Goal: Task Accomplishment & Management: Manage account settings

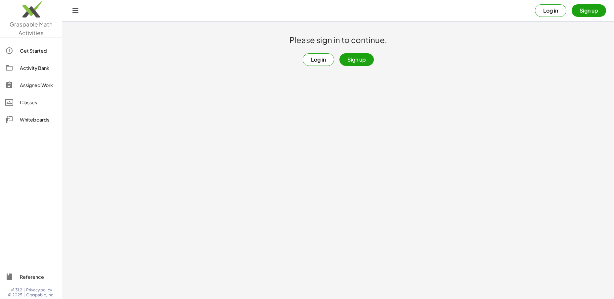
click at [316, 63] on button "Log in" at bounding box center [318, 59] width 31 height 13
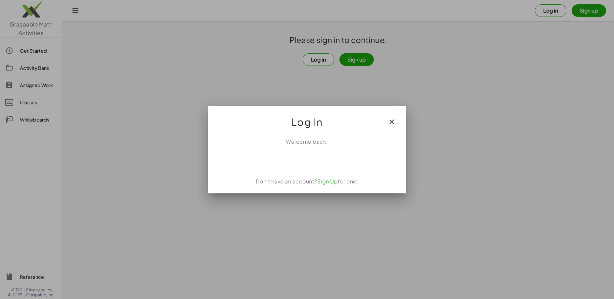
click at [304, 163] on div "Se connecter avec Google. S'ouvre dans un nouvel onglet." at bounding box center [307, 160] width 76 height 15
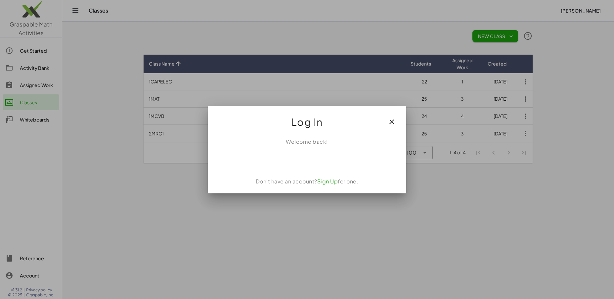
click at [391, 123] on icon "button" at bounding box center [392, 122] width 8 height 8
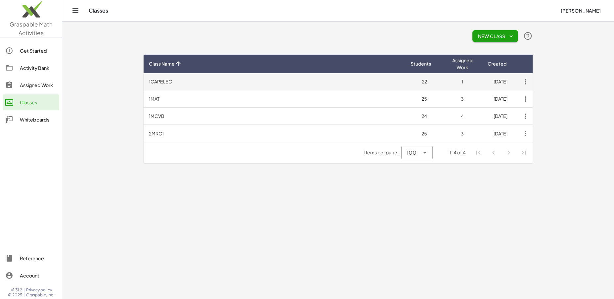
click at [526, 81] on icon "button" at bounding box center [526, 82] width 12 height 12
click at [160, 79] on td "1CAPELEC" at bounding box center [275, 81] width 262 height 17
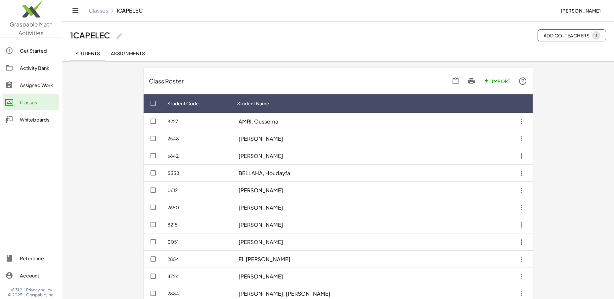
click at [118, 38] on icon at bounding box center [120, 36] width 8 height 8
drag, startPoint x: 123, startPoint y: 41, endPoint x: 119, endPoint y: 42, distance: 3.7
click at [121, 42] on input "********" at bounding box center [147, 39] width 53 height 16
click at [120, 38] on icon at bounding box center [120, 36] width 8 height 8
click at [123, 42] on input "********" at bounding box center [147, 39] width 53 height 16
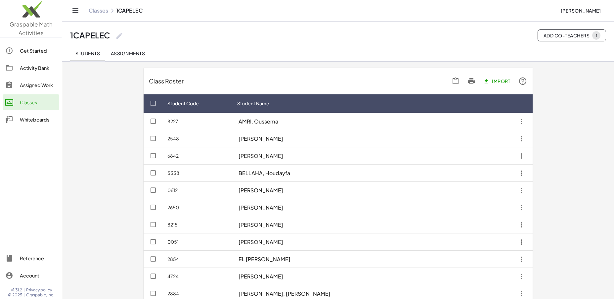
click at [118, 38] on icon at bounding box center [120, 36] width 8 height 8
click at [121, 44] on input "********" at bounding box center [147, 39] width 53 height 16
type input "********"
click at [119, 37] on icon at bounding box center [120, 36] width 8 height 8
type input "********"
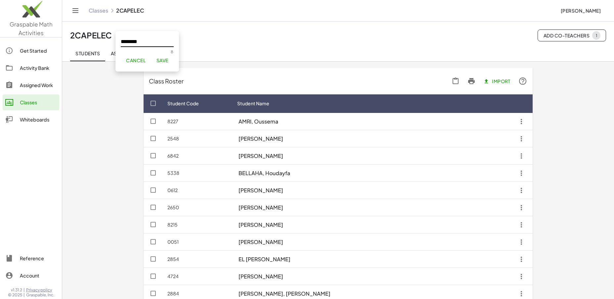
click at [161, 64] on button "Save" at bounding box center [162, 60] width 23 height 12
click at [138, 55] on span "Assignments" at bounding box center [128, 53] width 34 height 6
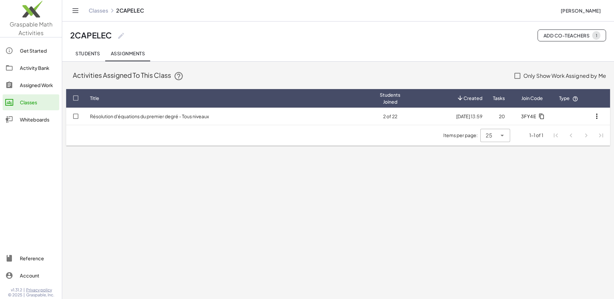
click at [84, 55] on span "Students" at bounding box center [87, 53] width 24 height 6
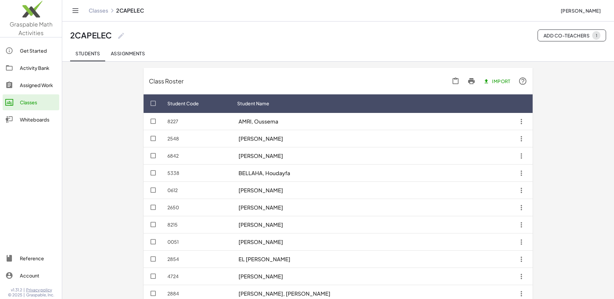
click at [104, 14] on link "Classes" at bounding box center [99, 10] width 20 height 7
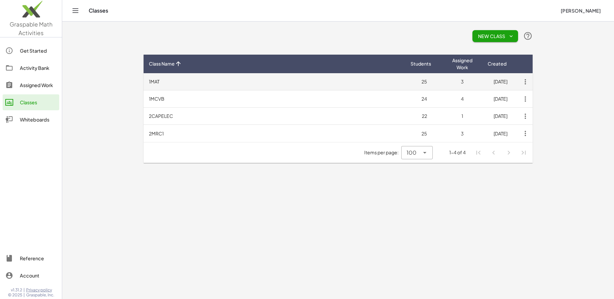
click at [154, 83] on td "1MAT" at bounding box center [275, 81] width 262 height 17
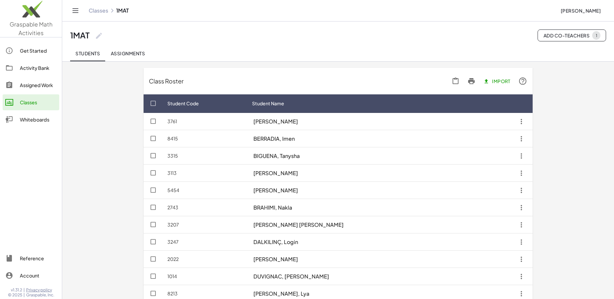
click at [99, 37] on icon at bounding box center [99, 36] width 8 height 8
type input "*****"
click at [143, 60] on span "Save" at bounding box center [142, 60] width 12 height 6
click at [136, 56] on span "Assignments" at bounding box center [128, 53] width 34 height 6
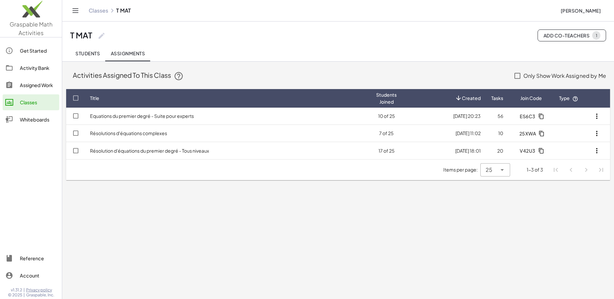
click at [90, 55] on span "Students" at bounding box center [87, 53] width 24 height 6
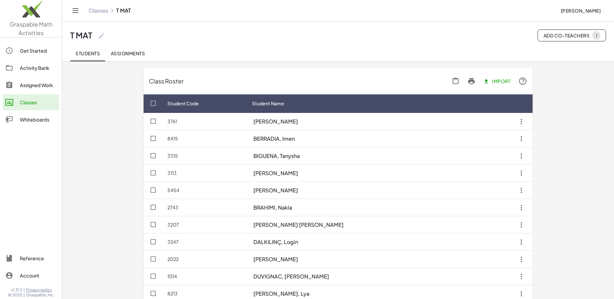
click at [102, 13] on link "Classes" at bounding box center [99, 10] width 20 height 7
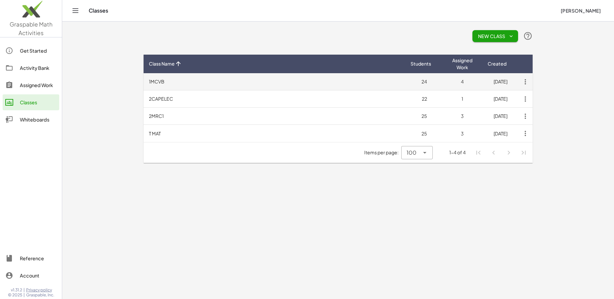
click at [157, 83] on td "1MCVB" at bounding box center [275, 81] width 262 height 17
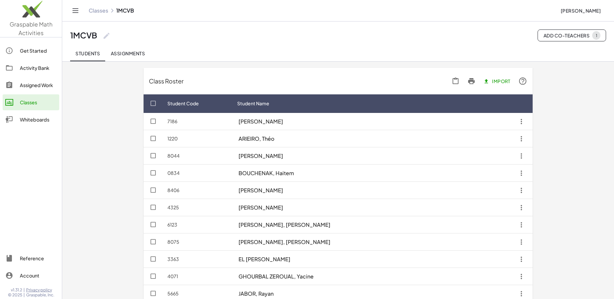
click at [105, 38] on icon at bounding box center [107, 36] width 8 height 8
click at [110, 42] on input "*****" at bounding box center [134, 39] width 53 height 16
click at [108, 38] on icon at bounding box center [107, 36] width 8 height 8
type input "*****"
click at [152, 61] on span "Save" at bounding box center [150, 60] width 12 height 6
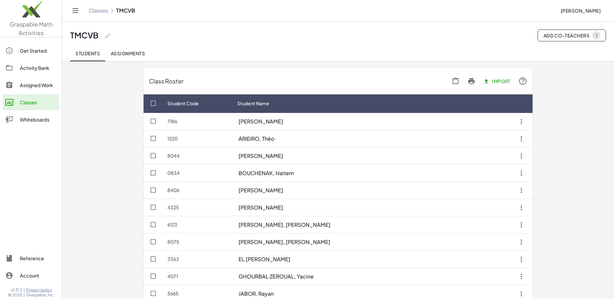
click at [100, 13] on link "Classes" at bounding box center [99, 10] width 20 height 7
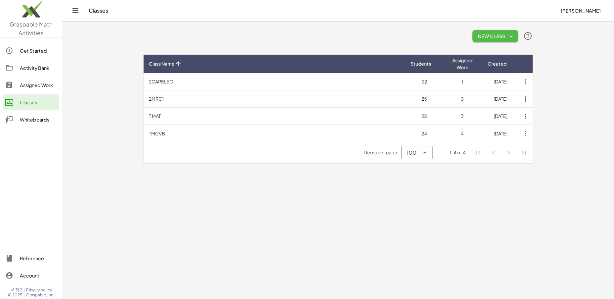
click at [513, 37] on icon "button" at bounding box center [512, 36] width 6 height 6
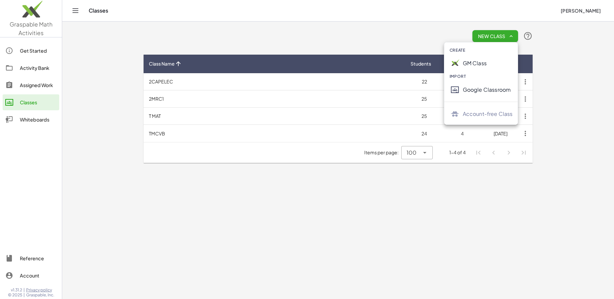
click at [472, 64] on div "GM Class" at bounding box center [488, 63] width 50 height 8
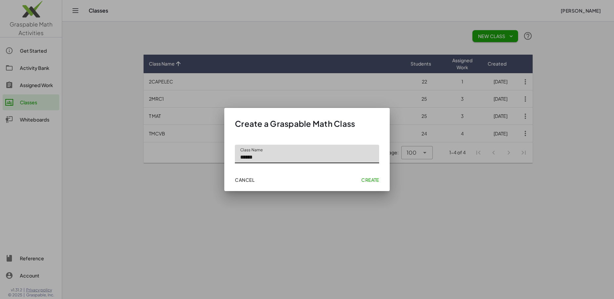
type input "******"
click at [366, 182] on span "Create" at bounding box center [371, 180] width 18 height 6
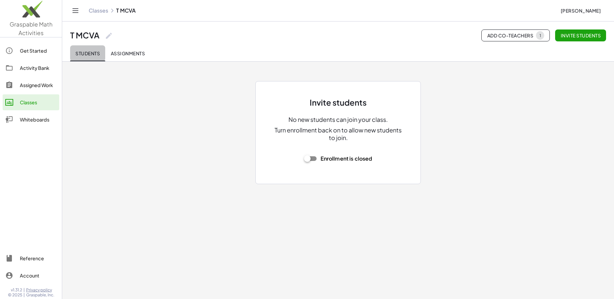
click at [93, 55] on span "Students" at bounding box center [87, 53] width 24 height 6
click at [103, 12] on link "Classes" at bounding box center [99, 10] width 20 height 7
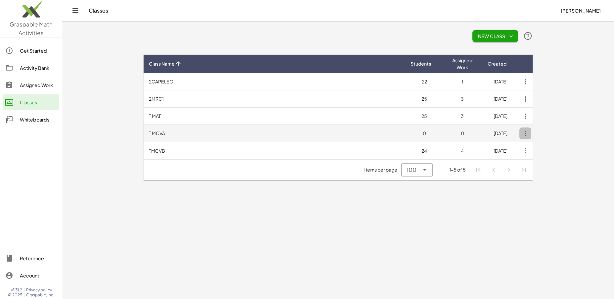
click at [525, 133] on icon "button" at bounding box center [526, 133] width 12 height 12
click at [162, 135] on td "T MCVA" at bounding box center [275, 133] width 262 height 17
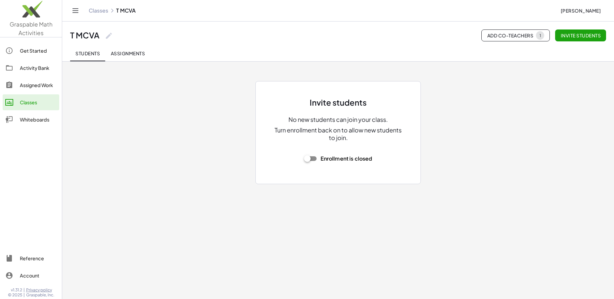
click at [326, 125] on div "No new students can join your class. Turn enrollment back on to allow new stude…" at bounding box center [338, 129] width 133 height 26
click at [580, 34] on span "Invite students" at bounding box center [581, 35] width 40 height 6
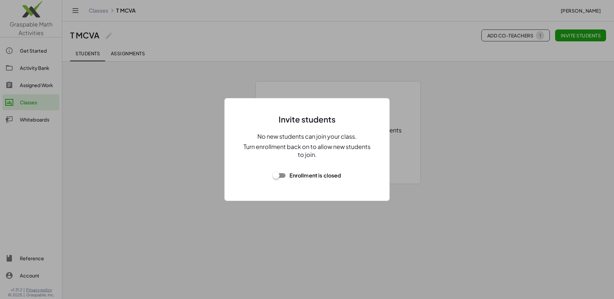
click at [191, 169] on div at bounding box center [307, 149] width 614 height 299
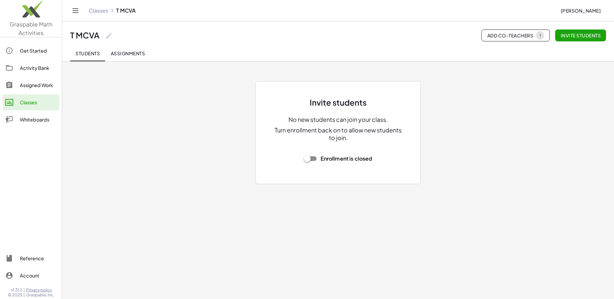
click at [295, 137] on p "Turn enrollment back on to allow new students to join." at bounding box center [338, 134] width 133 height 16
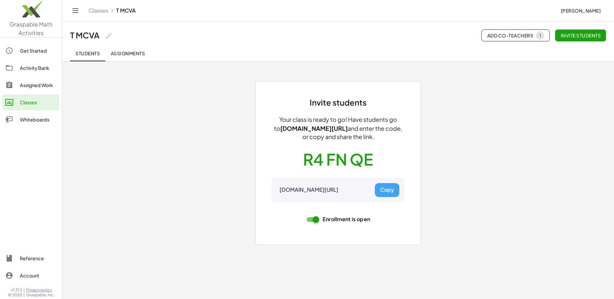
click at [232, 142] on div "Invite students Your class is ready to go! Have students go to gmacts.com/join-…" at bounding box center [338, 155] width 397 height 188
click at [235, 139] on div "Invite students Your class is ready to go! Have students go to gmacts.com/join-…" at bounding box center [338, 155] width 397 height 188
click at [386, 194] on button "Copy" at bounding box center [387, 190] width 24 height 14
click at [206, 168] on div "Invite students Your class is ready to go! Have students go to gmacts.com/join-…" at bounding box center [338, 166] width 397 height 210
click at [100, 12] on link "Classes" at bounding box center [99, 10] width 20 height 7
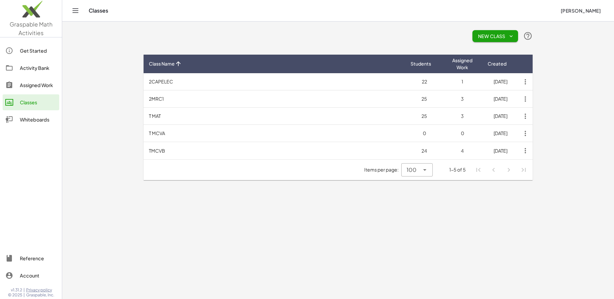
click at [511, 35] on icon "button" at bounding box center [512, 36] width 6 height 6
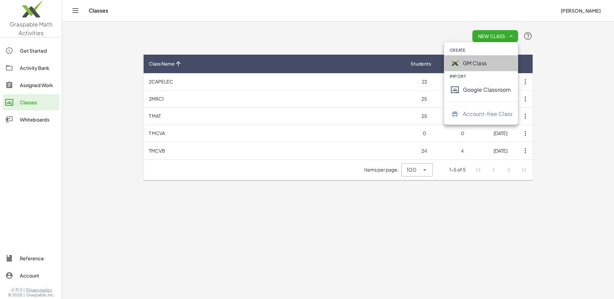
click at [477, 64] on div "GM Class" at bounding box center [488, 63] width 50 height 8
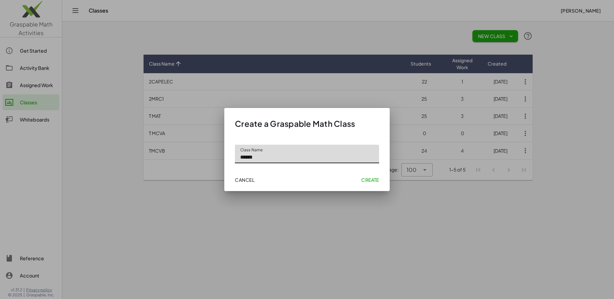
type input "******"
click at [368, 181] on span "Create" at bounding box center [371, 180] width 18 height 6
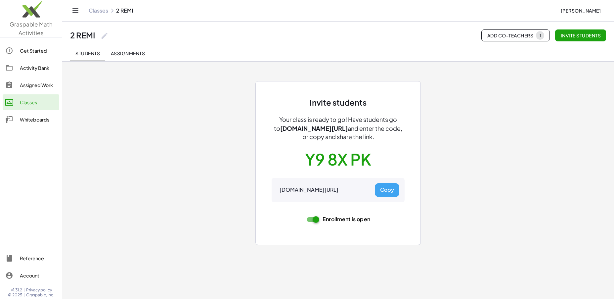
click at [101, 12] on link "Classes" at bounding box center [99, 10] width 20 height 7
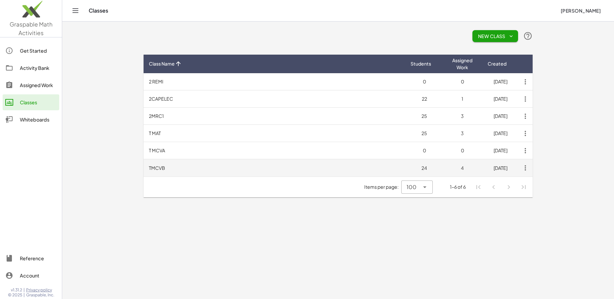
click at [159, 168] on td "TMCVB" at bounding box center [275, 167] width 262 height 17
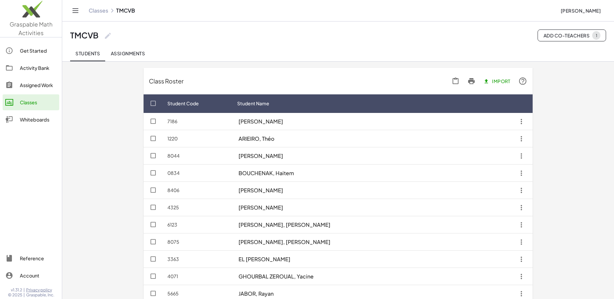
click at [106, 36] on icon at bounding box center [108, 36] width 8 height 8
type input "******"
click at [151, 62] on span "Save" at bounding box center [151, 60] width 12 height 6
click at [100, 13] on link "Classes" at bounding box center [99, 10] width 20 height 7
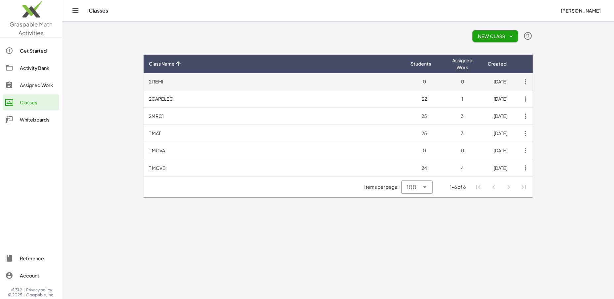
click at [423, 83] on td "0" at bounding box center [425, 81] width 38 height 17
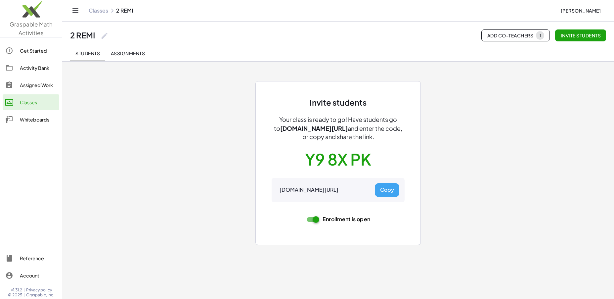
click at [135, 57] on button "Assignments" at bounding box center [127, 53] width 45 height 16
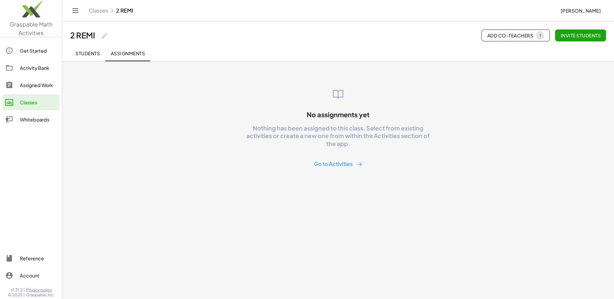
click at [92, 57] on button "Students" at bounding box center [87, 53] width 35 height 16
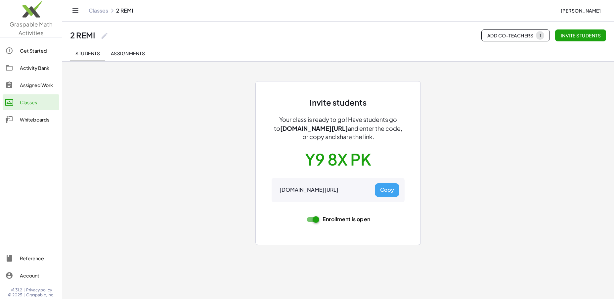
click at [95, 11] on link "Classes" at bounding box center [99, 10] width 20 height 7
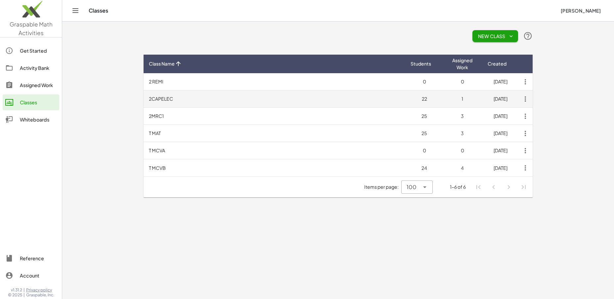
click at [166, 101] on td "2CAPELEC" at bounding box center [275, 98] width 262 height 17
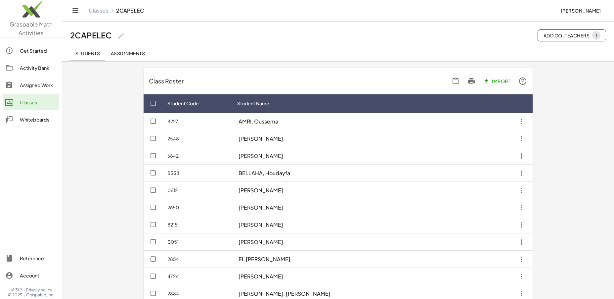
click at [94, 13] on link "Classes" at bounding box center [99, 10] width 20 height 7
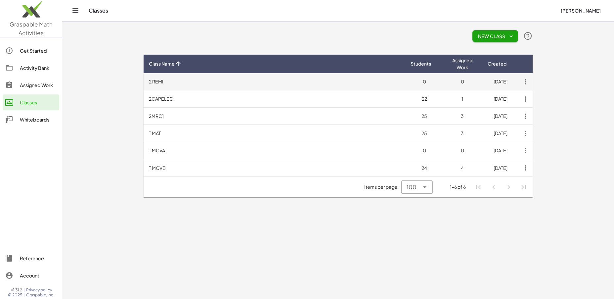
click at [155, 82] on td "2 REMI" at bounding box center [275, 81] width 262 height 17
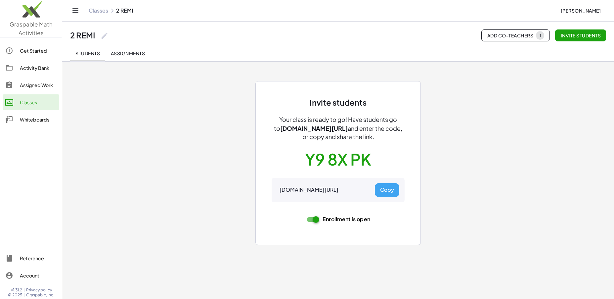
click at [336, 164] on button "Y9 8X PK" at bounding box center [338, 159] width 66 height 21
drag, startPoint x: 31, startPoint y: 102, endPoint x: 23, endPoint y: 104, distance: 8.2
click at [28, 51] on div "Get Started" at bounding box center [38, 51] width 37 height 8
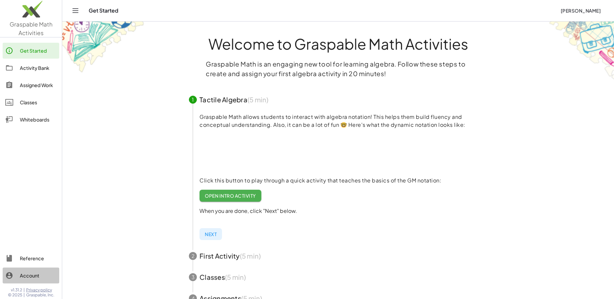
click at [32, 279] on div "Account" at bounding box center [38, 275] width 37 height 8
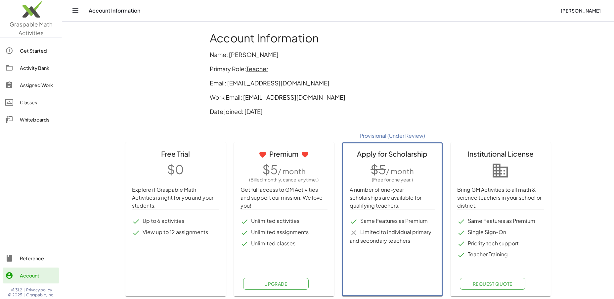
scroll to position [2, 0]
click at [572, 12] on span "[PERSON_NAME]" at bounding box center [581, 11] width 40 height 6
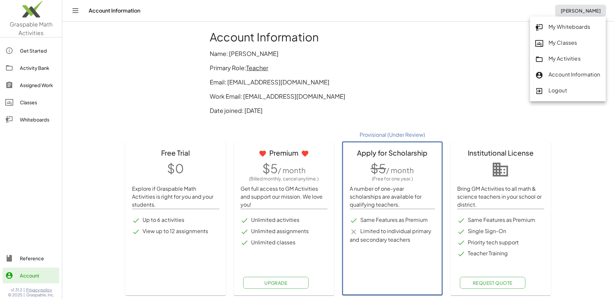
click at [553, 43] on div "My Classes" at bounding box center [568, 43] width 65 height 9
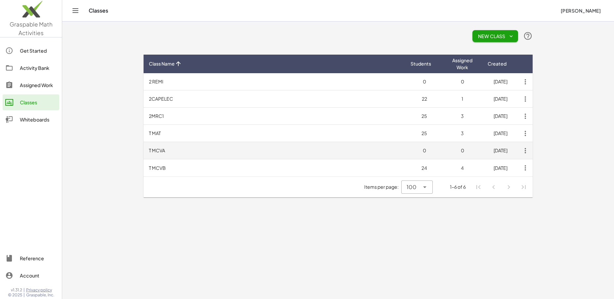
click at [526, 150] on icon "button" at bounding box center [526, 151] width 12 height 12
click at [507, 153] on td "[DATE]" at bounding box center [501, 150] width 38 height 17
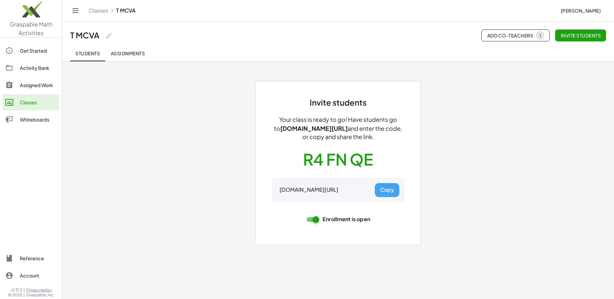
click at [329, 158] on button "R4 FN QE" at bounding box center [338, 159] width 70 height 21
click at [383, 189] on button "Copy" at bounding box center [387, 190] width 24 height 14
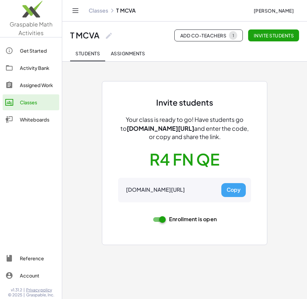
click at [101, 13] on link "Classes" at bounding box center [99, 10] width 20 height 7
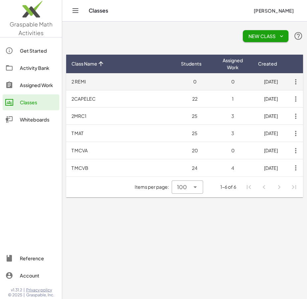
click at [196, 85] on td "0" at bounding box center [195, 81] width 38 height 17
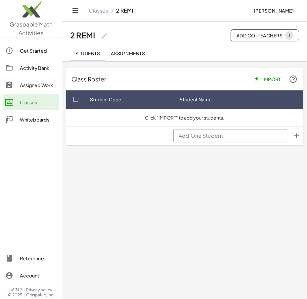
click at [269, 79] on span "Import" at bounding box center [268, 79] width 26 height 6
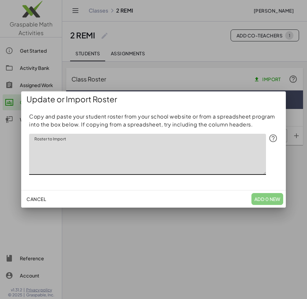
paste textarea "**********"
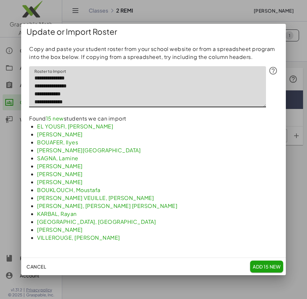
scroll to position [94, 0]
type textarea "**********"
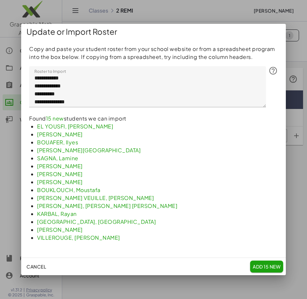
click at [266, 266] on span "Add 15 New" at bounding box center [267, 267] width 28 height 6
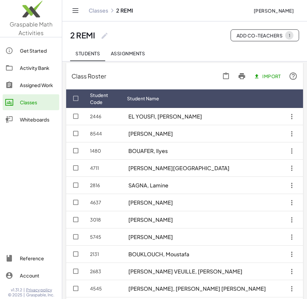
scroll to position [0, 0]
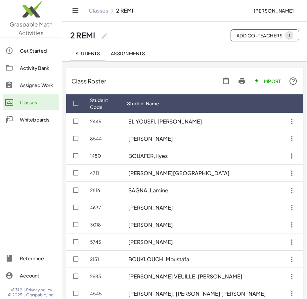
click at [98, 12] on link "Classes" at bounding box center [99, 10] width 20 height 7
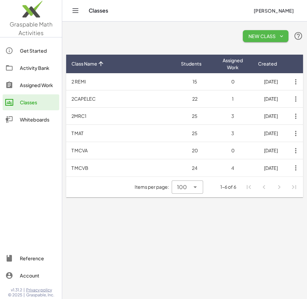
click at [283, 36] on icon "button" at bounding box center [282, 36] width 6 height 6
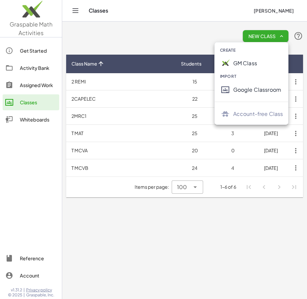
click at [258, 116] on div "Account-free Class" at bounding box center [258, 114] width 50 height 8
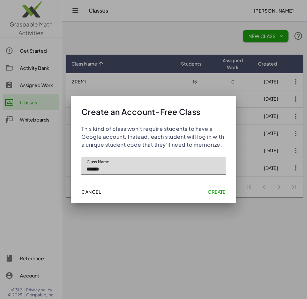
type input "******"
click at [218, 192] on span "Create" at bounding box center [217, 192] width 18 height 6
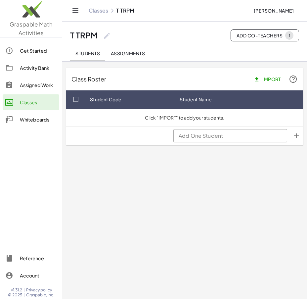
click at [274, 76] on span "Import" at bounding box center [268, 79] width 26 height 6
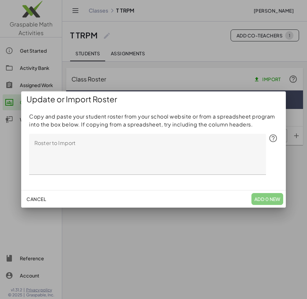
click at [79, 146] on textarea "Roster to Import" at bounding box center [147, 154] width 237 height 41
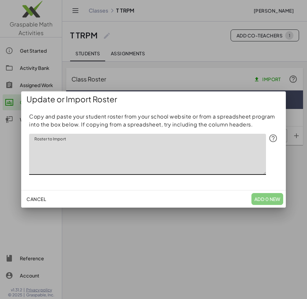
paste textarea "**********"
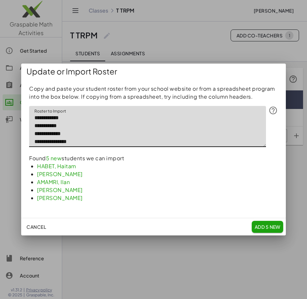
type textarea "**********"
click at [264, 228] on span "Add 5 New" at bounding box center [268, 227] width 26 height 6
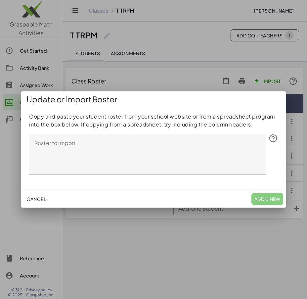
scroll to position [0, 0]
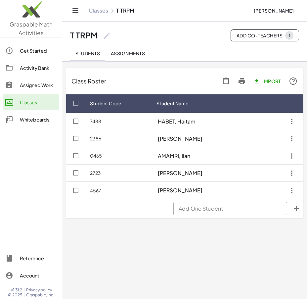
click at [101, 14] on link "Classes" at bounding box center [99, 10] width 20 height 7
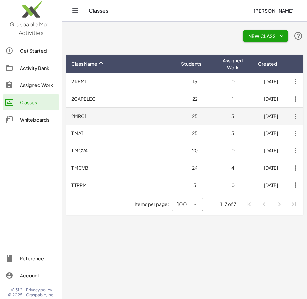
click at [295, 116] on icon "button" at bounding box center [296, 116] width 12 height 12
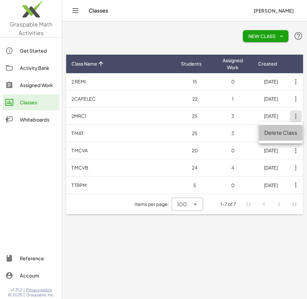
click at [276, 134] on div "Delete Class" at bounding box center [281, 133] width 33 height 8
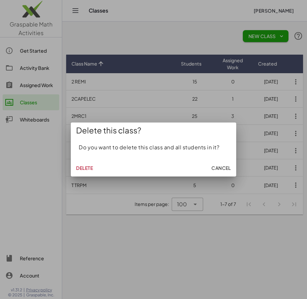
click at [90, 168] on span "Delete" at bounding box center [84, 168] width 17 height 6
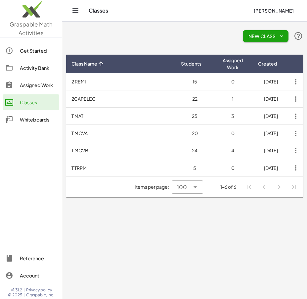
click at [157, 228] on main "New Class Class Name Students Assigned Work Created 2 REMI 15 0 31/08/2025 2CAP…" at bounding box center [184, 149] width 245 height 299
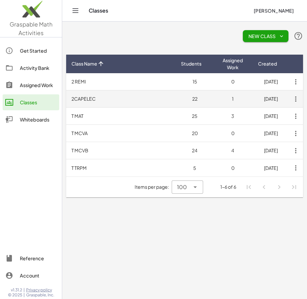
click at [86, 103] on td "2CAPELEC" at bounding box center [121, 98] width 110 height 17
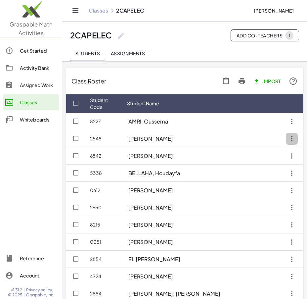
click at [292, 138] on icon "button" at bounding box center [292, 139] width 12 height 12
click at [269, 172] on div "Delete student" at bounding box center [274, 171] width 38 height 8
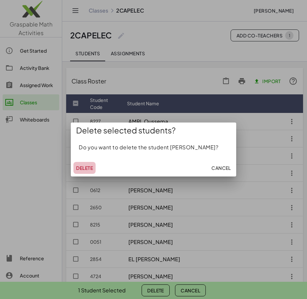
click at [82, 168] on span "Delete" at bounding box center [84, 168] width 17 height 6
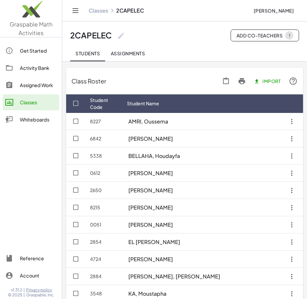
click at [290, 157] on icon "button" at bounding box center [292, 156] width 12 height 12
click at [267, 190] on div "Delete student" at bounding box center [274, 188] width 38 height 8
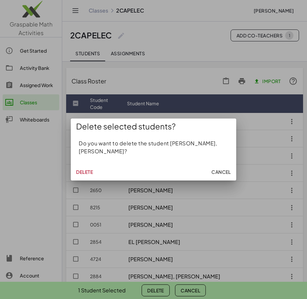
click at [220, 170] on span "Cancel" at bounding box center [222, 172] width 20 height 6
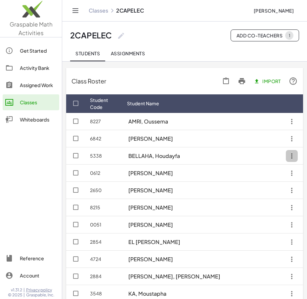
click at [292, 158] on icon "button" at bounding box center [292, 156] width 12 height 12
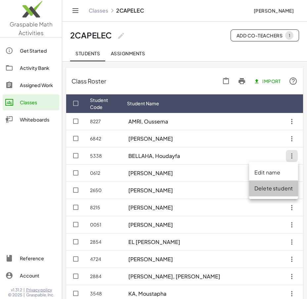
click at [265, 190] on div "Delete student" at bounding box center [274, 188] width 38 height 8
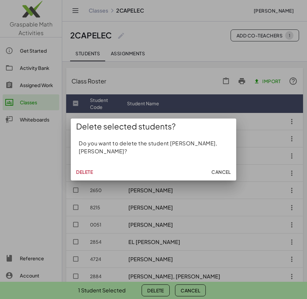
click at [87, 169] on span "Delete" at bounding box center [84, 172] width 17 height 6
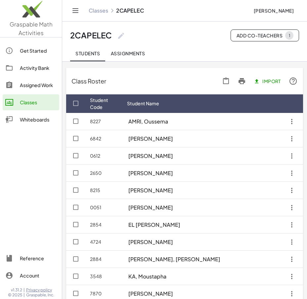
click at [293, 189] on icon "button" at bounding box center [292, 190] width 12 height 12
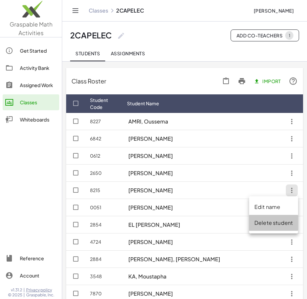
click at [262, 222] on div "Delete student" at bounding box center [274, 223] width 38 height 8
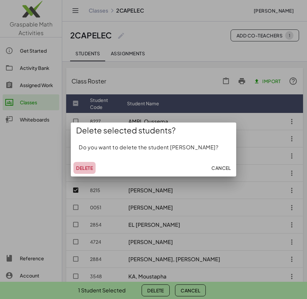
click at [79, 168] on span "Delete" at bounding box center [84, 168] width 17 height 6
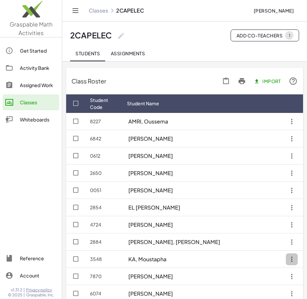
click at [291, 259] on icon "button" at bounding box center [292, 259] width 12 height 12
click at [267, 243] on div "Delete student" at bounding box center [274, 243] width 38 height 8
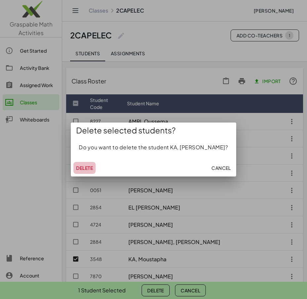
click at [86, 169] on span "Delete" at bounding box center [84, 168] width 17 height 6
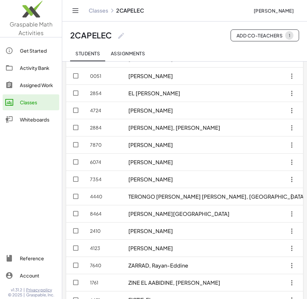
scroll to position [115, 0]
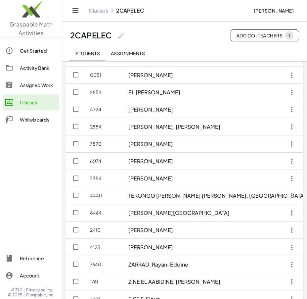
click at [291, 195] on icon "button" at bounding box center [292, 196] width 12 height 12
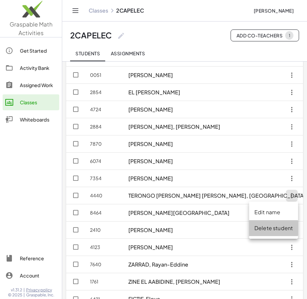
click at [263, 228] on div "Delete student" at bounding box center [274, 228] width 38 height 8
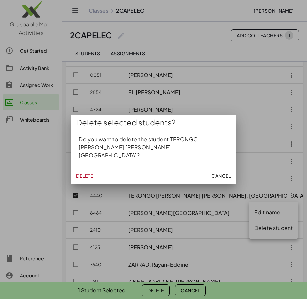
scroll to position [0, 0]
click at [85, 173] on span "Delete" at bounding box center [84, 176] width 17 height 6
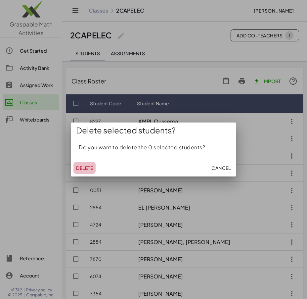
scroll to position [115, 0]
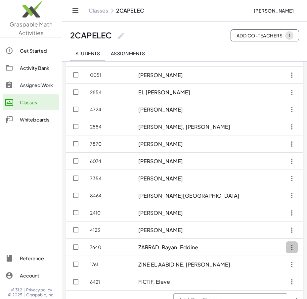
click at [291, 248] on icon "button" at bounding box center [292, 247] width 12 height 12
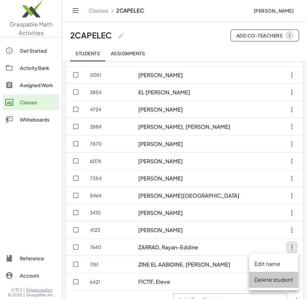
click at [262, 280] on div "Delete student" at bounding box center [274, 280] width 38 height 8
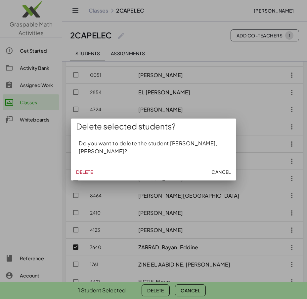
click at [88, 174] on span "Delete" at bounding box center [84, 172] width 17 height 6
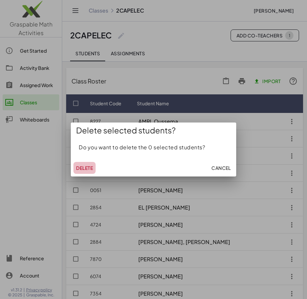
scroll to position [112, 0]
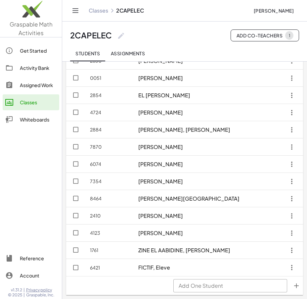
click at [293, 268] on icon "button" at bounding box center [292, 268] width 12 height 12
click at [270, 236] on div "Edit name" at bounding box center [274, 235] width 38 height 8
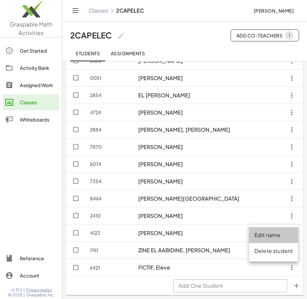
scroll to position [0, 0]
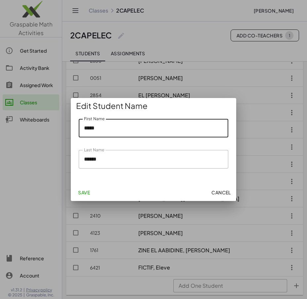
drag, startPoint x: 101, startPoint y: 130, endPoint x: 83, endPoint y: 130, distance: 17.5
click at [83, 130] on input "*****" at bounding box center [154, 128] width 150 height 19
type input "*********"
click at [86, 192] on span "Save" at bounding box center [84, 192] width 12 height 6
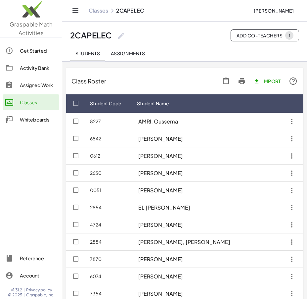
click at [101, 14] on link "Classes" at bounding box center [99, 10] width 20 height 7
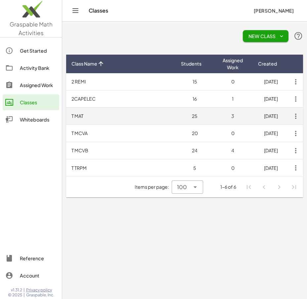
click at [96, 115] on td "T MAT" at bounding box center [121, 116] width 110 height 17
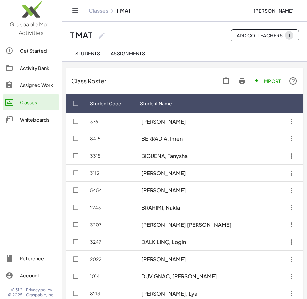
click at [292, 121] on icon "button" at bounding box center [292, 122] width 12 height 12
drag, startPoint x: 266, startPoint y: 155, endPoint x: 259, endPoint y: 155, distance: 6.7
click at [266, 155] on div "Delete student" at bounding box center [274, 154] width 38 height 8
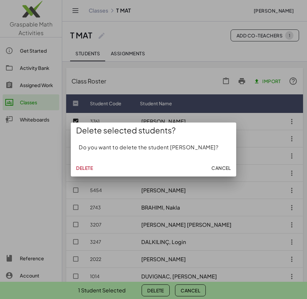
click at [88, 171] on span "Delete" at bounding box center [84, 168] width 17 height 6
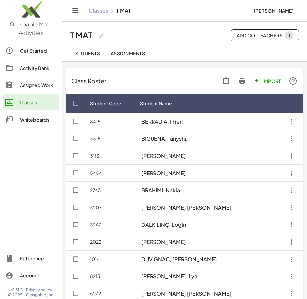
click at [291, 138] on icon "button" at bounding box center [292, 139] width 12 height 12
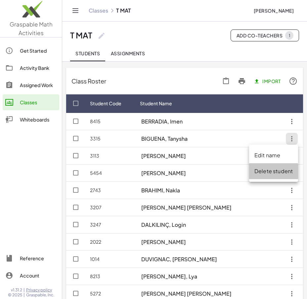
drag, startPoint x: 265, startPoint y: 171, endPoint x: 260, endPoint y: 171, distance: 4.7
click at [264, 171] on div "Delete student" at bounding box center [274, 171] width 38 height 8
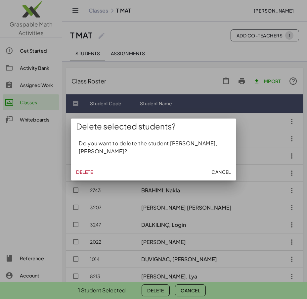
click at [78, 169] on span "Delete" at bounding box center [84, 172] width 17 height 6
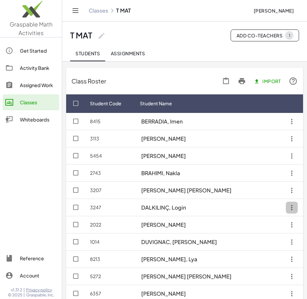
click at [292, 207] on icon "button" at bounding box center [292, 208] width 12 height 12
click at [260, 239] on div "Delete student" at bounding box center [274, 240] width 38 height 8
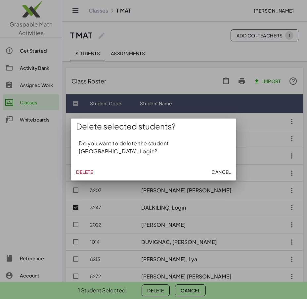
click at [87, 169] on span "Delete" at bounding box center [84, 172] width 17 height 6
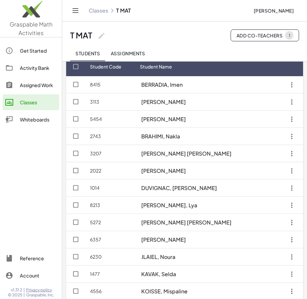
scroll to position [38, 0]
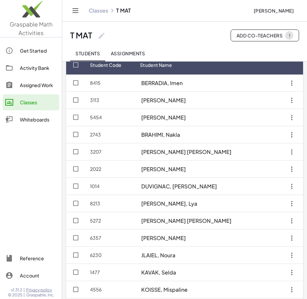
click at [292, 257] on icon "button" at bounding box center [292, 255] width 12 height 12
click at [262, 240] on div "Delete student" at bounding box center [274, 239] width 38 height 8
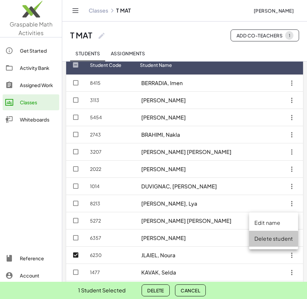
scroll to position [0, 0]
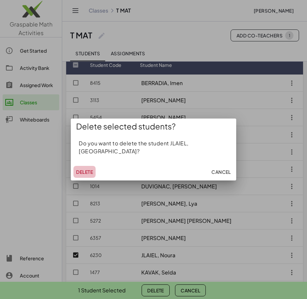
click at [86, 169] on span "Delete" at bounding box center [84, 172] width 17 height 6
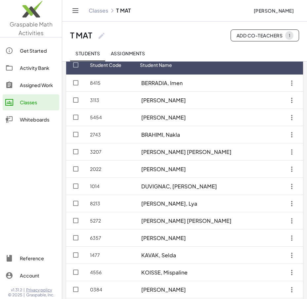
click at [293, 256] on icon "button" at bounding box center [292, 255] width 12 height 12
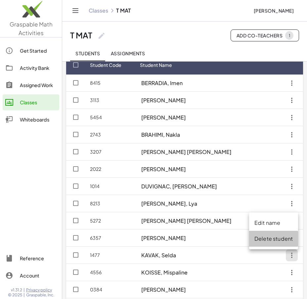
click at [264, 238] on div "Delete student" at bounding box center [274, 239] width 38 height 8
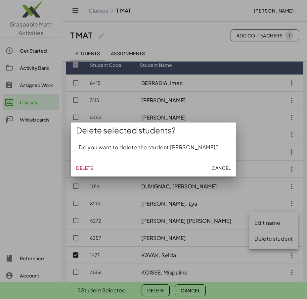
scroll to position [0, 0]
click at [82, 169] on span "Delete" at bounding box center [84, 168] width 17 height 6
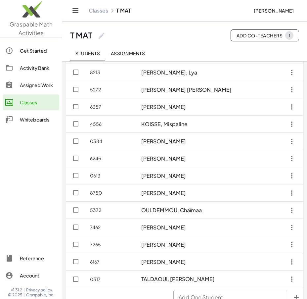
scroll to position [181, 0]
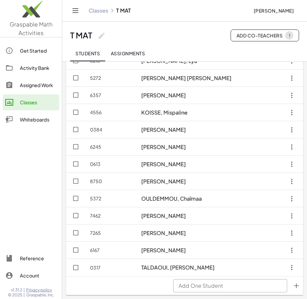
click at [292, 216] on icon "button" at bounding box center [292, 216] width 12 height 12
click at [262, 248] on div "Delete student" at bounding box center [274, 248] width 38 height 8
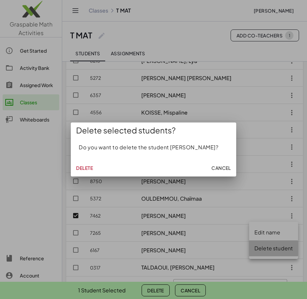
scroll to position [0, 0]
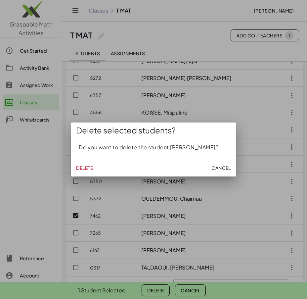
drag, startPoint x: 80, startPoint y: 168, endPoint x: 76, endPoint y: 170, distance: 4.3
click at [78, 168] on span "Delete" at bounding box center [84, 168] width 17 height 6
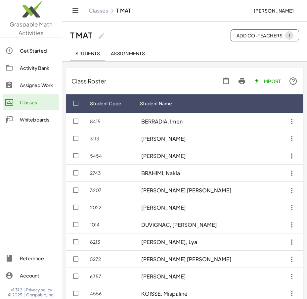
click at [272, 80] on span "Import" at bounding box center [268, 81] width 26 height 6
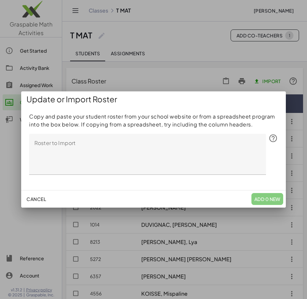
click at [58, 146] on textarea "Roster to Import" at bounding box center [147, 154] width 237 height 41
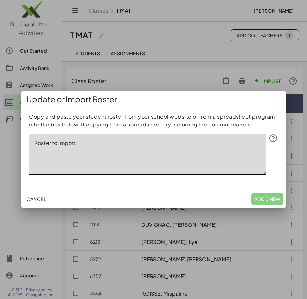
click at [34, 143] on textarea "Roster to Import" at bounding box center [147, 154] width 237 height 41
click at [46, 144] on textarea "Roster to Import" at bounding box center [147, 154] width 237 height 41
paste textarea "**********"
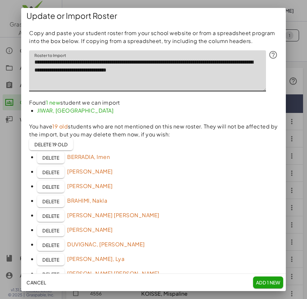
drag, startPoint x: 71, startPoint y: 63, endPoint x: 230, endPoint y: 91, distance: 161.7
click at [230, 91] on textarea "**********" at bounding box center [147, 70] width 237 height 41
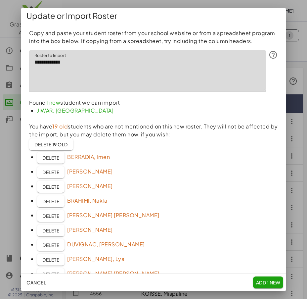
scroll to position [162, 0]
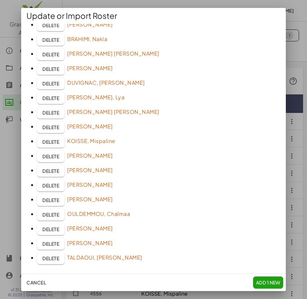
type textarea "**********"
click at [271, 283] on span "Add 1 New" at bounding box center [268, 282] width 25 height 6
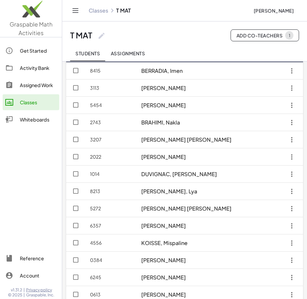
scroll to position [0, 0]
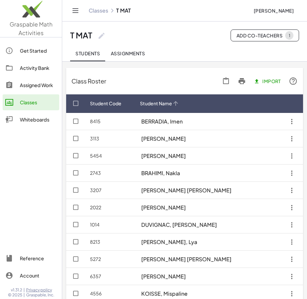
click at [155, 104] on span "Student Name" at bounding box center [156, 103] width 32 height 7
click at [155, 105] on span "Student Name" at bounding box center [156, 103] width 32 height 7
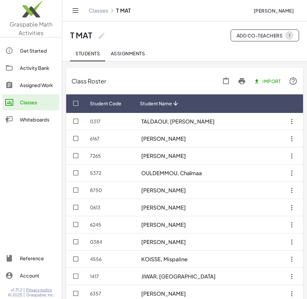
click at [155, 105] on span "Student Name" at bounding box center [156, 103] width 32 height 7
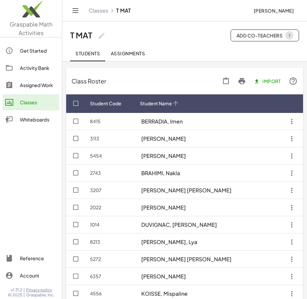
click at [179, 104] on icon at bounding box center [175, 103] width 7 height 7
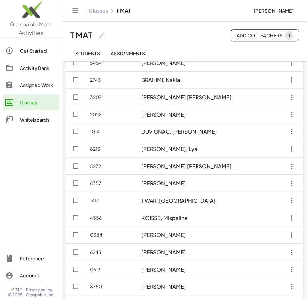
scroll to position [154, 0]
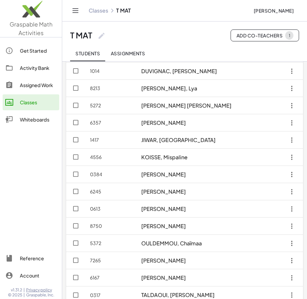
click at [100, 10] on link "Classes" at bounding box center [99, 10] width 20 height 7
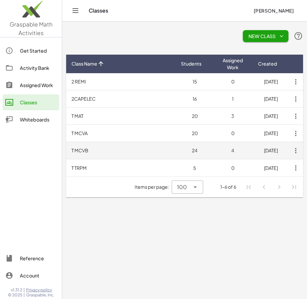
click at [82, 153] on td "T MCVB" at bounding box center [121, 150] width 110 height 17
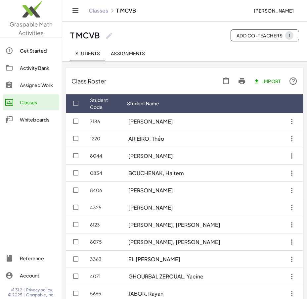
click at [269, 82] on span "Import" at bounding box center [268, 81] width 26 height 6
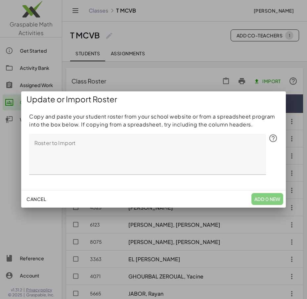
click at [82, 148] on textarea "Roster to Import" at bounding box center [147, 154] width 237 height 41
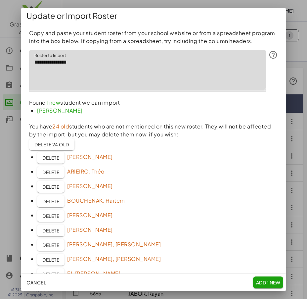
type textarea "**********"
click at [272, 282] on span "Add 1 New" at bounding box center [268, 282] width 25 height 6
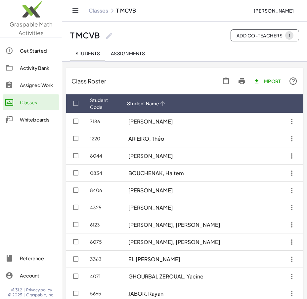
click at [152, 105] on span "Student Name" at bounding box center [143, 103] width 32 height 7
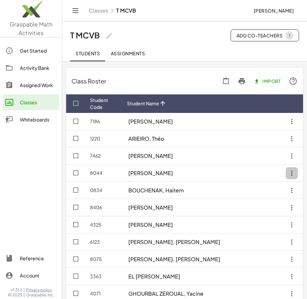
click at [293, 174] on icon "button" at bounding box center [292, 173] width 12 height 12
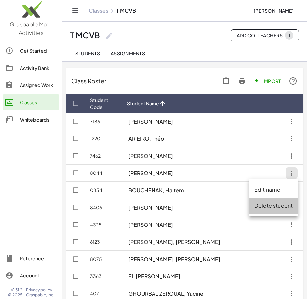
click at [270, 207] on div "Delete student" at bounding box center [274, 206] width 38 height 8
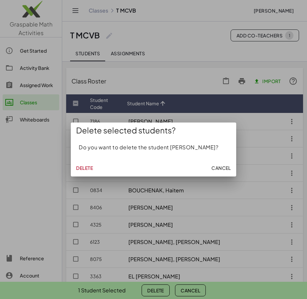
click at [83, 170] on span "Delete" at bounding box center [84, 168] width 17 height 6
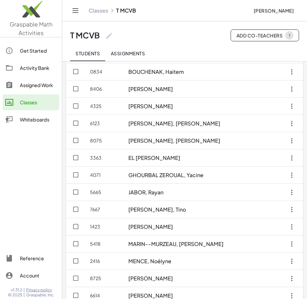
scroll to position [115, 0]
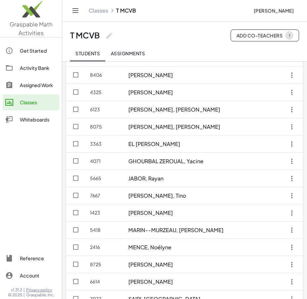
click at [292, 232] on icon "button" at bounding box center [292, 230] width 12 height 12
click at [267, 263] on div "Delete student" at bounding box center [274, 263] width 38 height 8
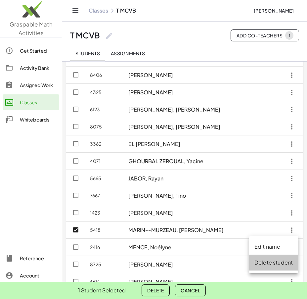
scroll to position [0, 0]
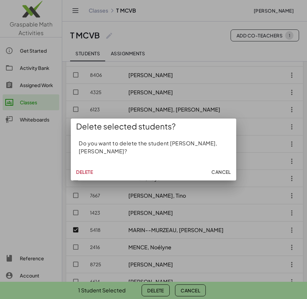
click at [84, 169] on span "Delete" at bounding box center [84, 172] width 17 height 6
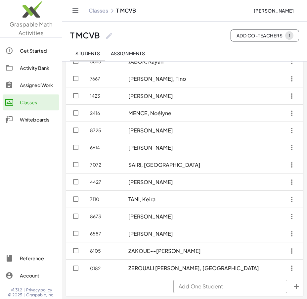
scroll to position [232, 0]
click at [292, 215] on icon "button" at bounding box center [292, 216] width 12 height 12
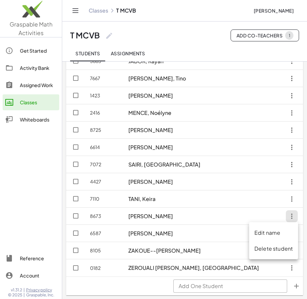
click at [265, 250] on div "Delete student" at bounding box center [274, 249] width 38 height 8
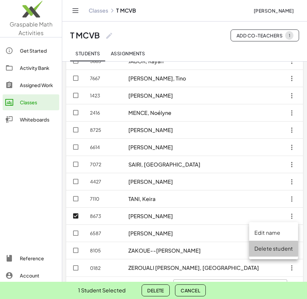
scroll to position [0, 0]
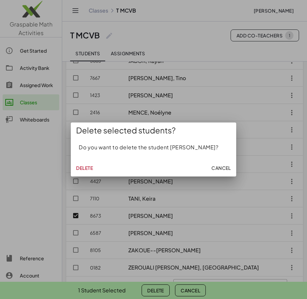
click at [83, 168] on span "Delete" at bounding box center [84, 168] width 17 height 6
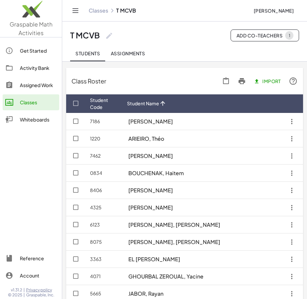
click at [99, 15] on div "Classes T MCVB Julien Richard" at bounding box center [184, 10] width 229 height 21
click at [98, 11] on link "Classes" at bounding box center [99, 10] width 20 height 7
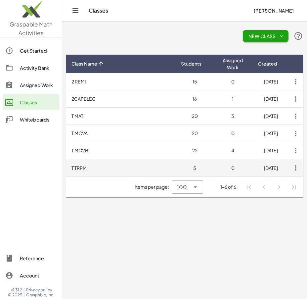
click at [104, 170] on td "T TRPM" at bounding box center [121, 167] width 110 height 17
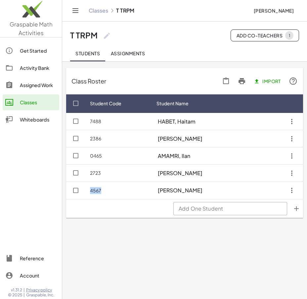
drag, startPoint x: 91, startPoint y: 120, endPoint x: 103, endPoint y: 191, distance: 72.2
click at [103, 191] on tbody "7488 HABET, Haitam 2386 MAKKIH, Hamza 0465 AMAMRI, Ilan 2723 SONMEZ, Mervan 456…" at bounding box center [184, 156] width 237 height 86
copy td "4567"
click at [179, 105] on span "Student Name" at bounding box center [173, 103] width 32 height 7
drag, startPoint x: 89, startPoint y: 123, endPoint x: 104, endPoint y: 191, distance: 69.2
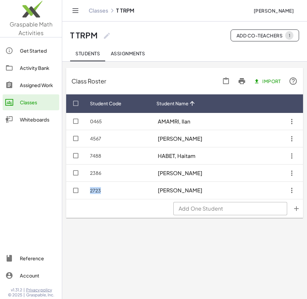
click at [105, 191] on tbody "0465 AMAMRI, Ilan 4567 CHELLALI, Younes 7488 HABET, Haitam 2386 MAKKIH, Hamza 2…" at bounding box center [184, 156] width 237 height 86
copy td "2723"
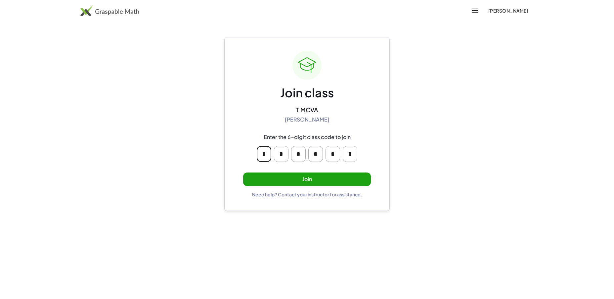
click at [266, 158] on input "*" at bounding box center [264, 154] width 15 height 16
click at [283, 154] on input "*" at bounding box center [281, 154] width 15 height 16
click at [301, 156] on input "*" at bounding box center [298, 154] width 15 height 16
drag, startPoint x: 313, startPoint y: 155, endPoint x: 316, endPoint y: 155, distance: 3.3
click at [313, 155] on input "*" at bounding box center [316, 154] width 15 height 16
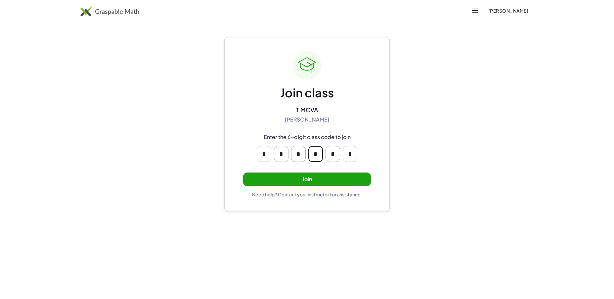
click at [331, 155] on input "*" at bounding box center [333, 154] width 15 height 16
click at [347, 153] on input "*" at bounding box center [350, 154] width 15 height 16
click at [302, 179] on button "Join" at bounding box center [307, 179] width 128 height 14
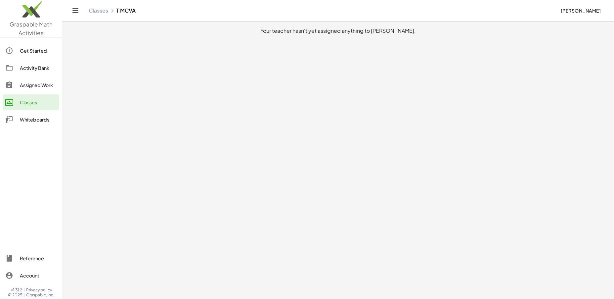
click at [34, 103] on div "Classes" at bounding box center [38, 102] width 37 height 8
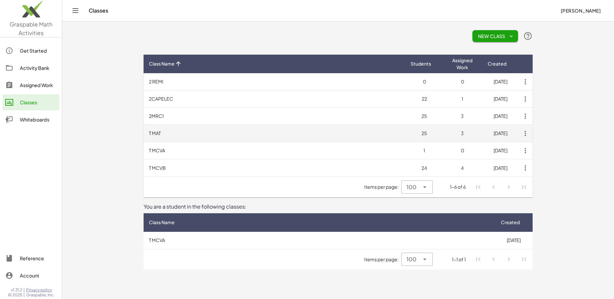
click at [159, 134] on td "T MAT" at bounding box center [275, 133] width 262 height 17
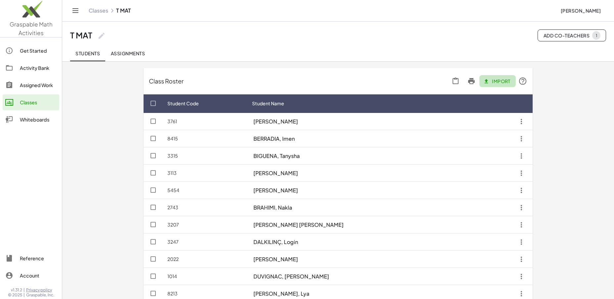
click at [505, 80] on span "Import" at bounding box center [498, 81] width 26 height 6
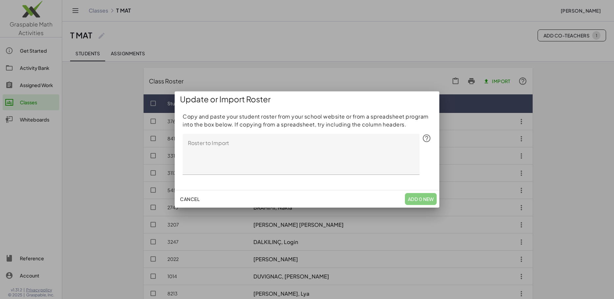
click at [192, 199] on span "Cancel" at bounding box center [190, 199] width 20 height 6
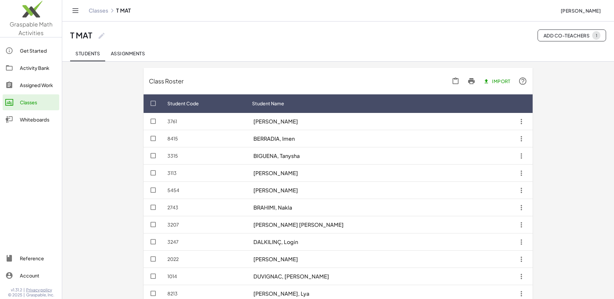
click at [84, 36] on div "T MAT" at bounding box center [81, 35] width 22 height 10
click at [99, 12] on link "Classes" at bounding box center [99, 10] width 20 height 7
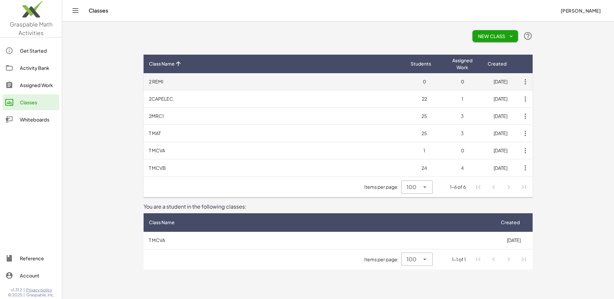
click at [394, 83] on td "2 REMI" at bounding box center [275, 81] width 262 height 17
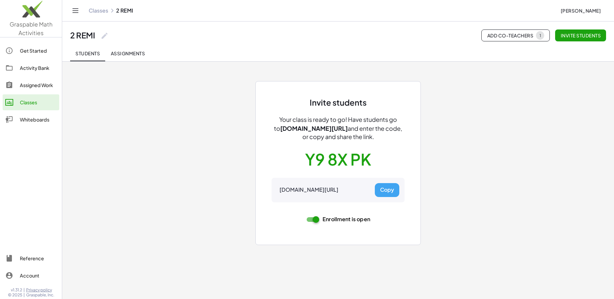
click at [95, 13] on link "Classes" at bounding box center [99, 10] width 20 height 7
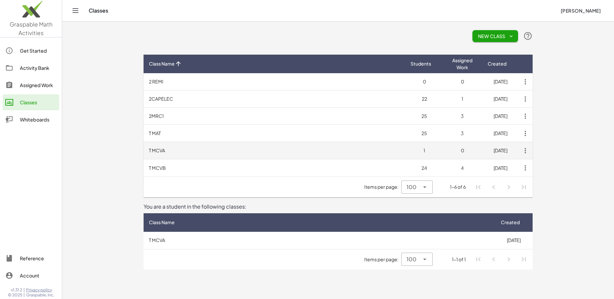
click at [174, 150] on td "T MCVA" at bounding box center [275, 150] width 262 height 17
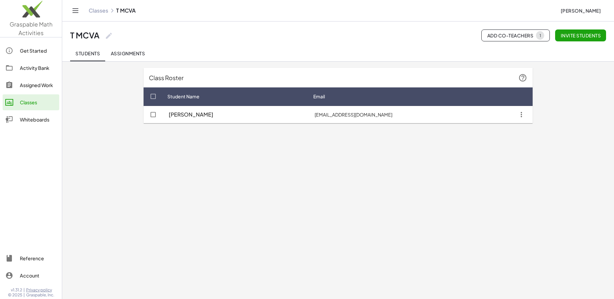
click at [522, 114] on icon "button" at bounding box center [522, 115] width 12 height 12
click at [521, 114] on icon "button" at bounding box center [522, 115] width 12 height 12
click at [73, 11] on icon "Toggle navigation" at bounding box center [76, 11] width 6 height 4
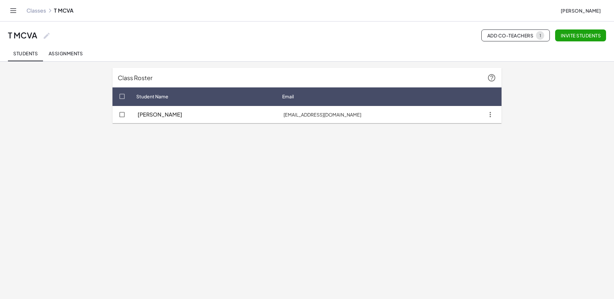
click at [527, 36] on span "Add Co-Teachers 1" at bounding box center [515, 35] width 57 height 9
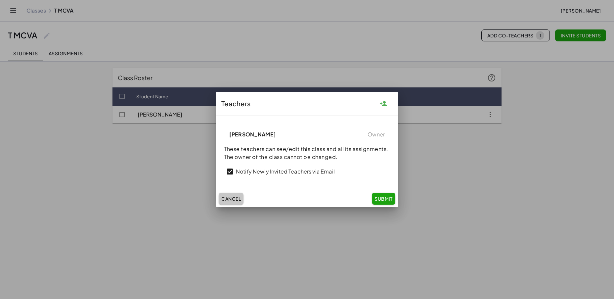
click at [235, 200] on span "Cancel" at bounding box center [231, 199] width 20 height 6
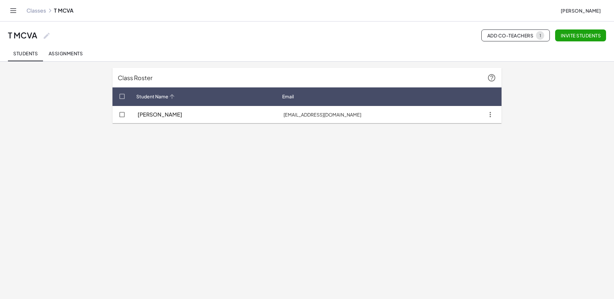
click at [141, 98] on span "Student Name" at bounding box center [152, 96] width 32 height 7
click at [140, 98] on span "Student Name" at bounding box center [152, 96] width 32 height 7
click at [139, 76] on div "Class Roster" at bounding box center [307, 78] width 389 height 20
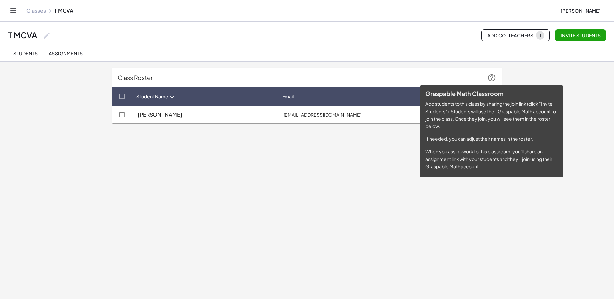
click at [491, 76] on icon at bounding box center [492, 77] width 9 height 9
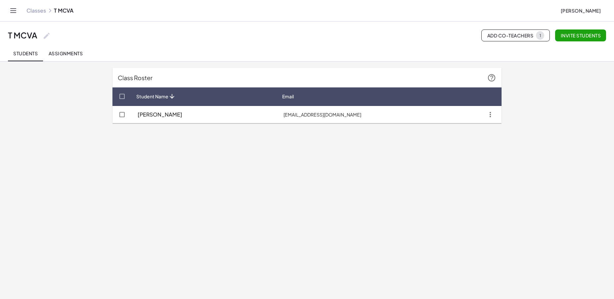
drag, startPoint x: 26, startPoint y: 36, endPoint x: 29, endPoint y: 30, distance: 6.5
click at [26, 36] on div "T MCVA" at bounding box center [22, 35] width 29 height 10
click at [37, 13] on link "Classes" at bounding box center [36, 10] width 20 height 7
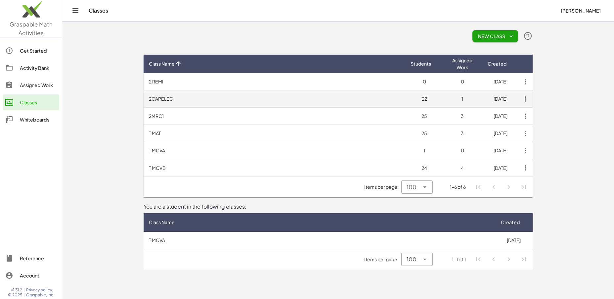
click at [157, 101] on td "2CAPELEC" at bounding box center [275, 98] width 262 height 17
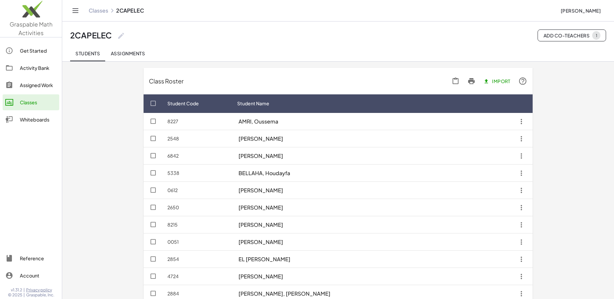
click at [95, 13] on link "Classes" at bounding box center [99, 10] width 20 height 7
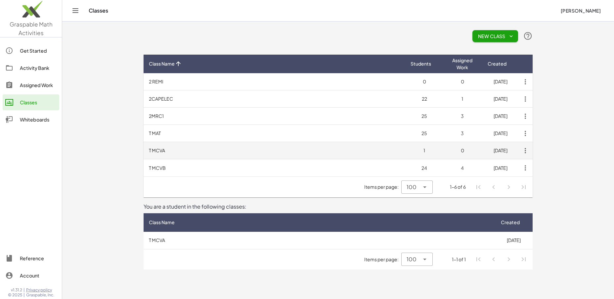
click at [162, 152] on td "T MCVA" at bounding box center [275, 150] width 262 height 17
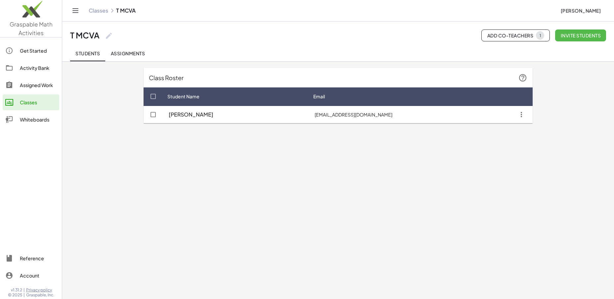
click at [585, 36] on span "Invite students" at bounding box center [581, 35] width 40 height 6
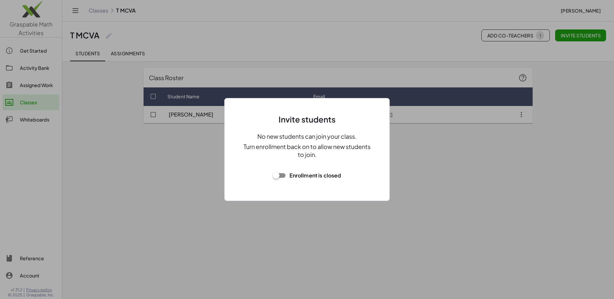
click at [372, 240] on div at bounding box center [307, 149] width 614 height 299
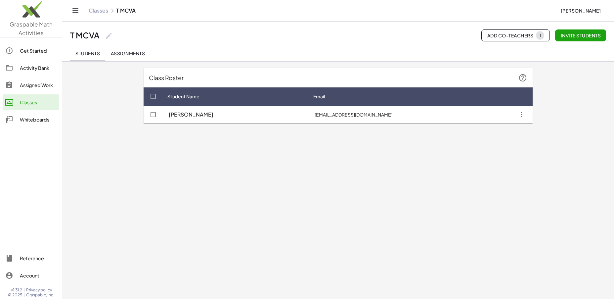
click at [100, 14] on div "Classes T MCVA Julien Richard" at bounding box center [338, 10] width 536 height 21
click at [98, 11] on link "Classes" at bounding box center [99, 10] width 20 height 7
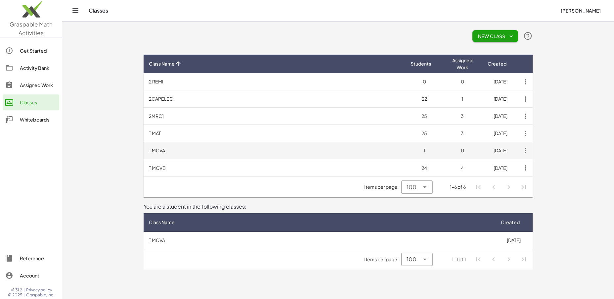
click at [154, 149] on td "T MCVA" at bounding box center [275, 150] width 262 height 17
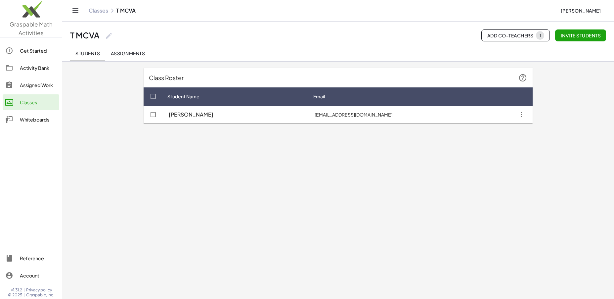
click at [107, 36] on icon at bounding box center [109, 36] width 8 height 8
click at [121, 61] on span "Cancel" at bounding box center [125, 60] width 20 height 6
click at [388, 98] on div "Email" at bounding box center [399, 96] width 170 height 7
click at [521, 115] on icon "button" at bounding box center [522, 115] width 12 height 12
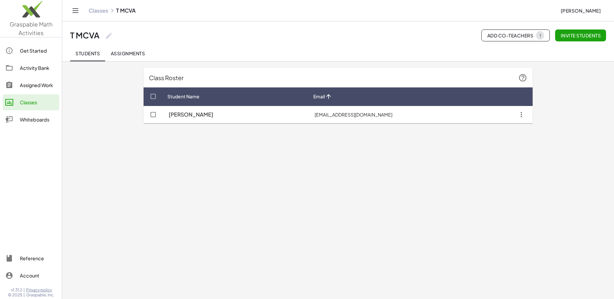
click at [35, 50] on div "Get Started" at bounding box center [38, 51] width 37 height 8
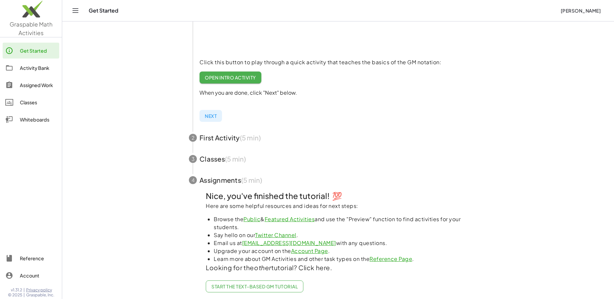
scroll to position [121, 0]
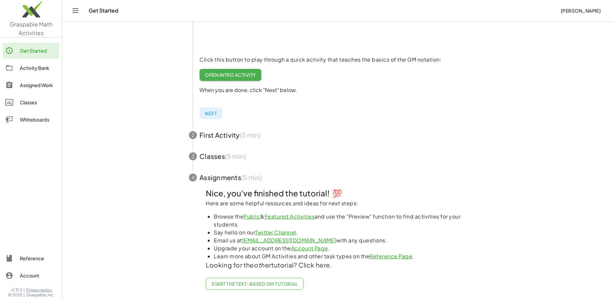
click at [209, 156] on span "button" at bounding box center [338, 156] width 315 height 21
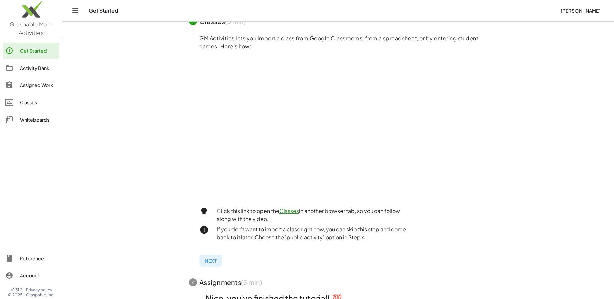
click at [287, 212] on link "Classes" at bounding box center [289, 210] width 20 height 7
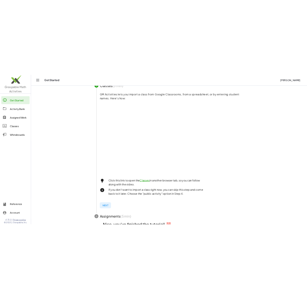
scroll to position [136, 0]
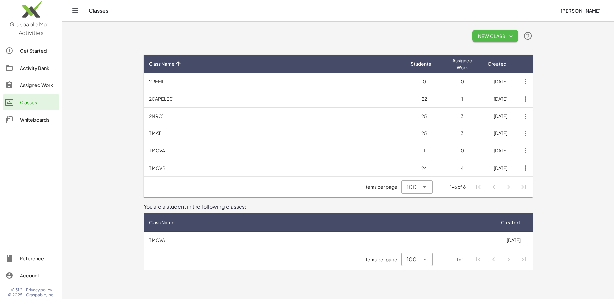
click at [514, 36] on icon "button" at bounding box center [512, 36] width 6 height 6
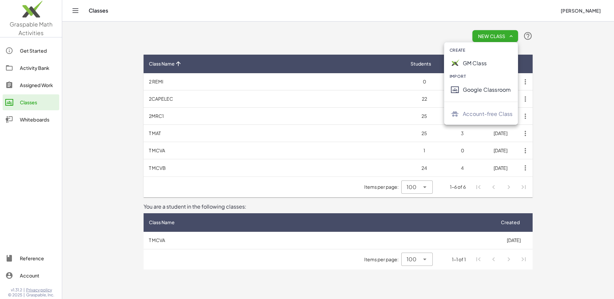
click at [467, 115] on div "Account-free Class" at bounding box center [488, 114] width 50 height 8
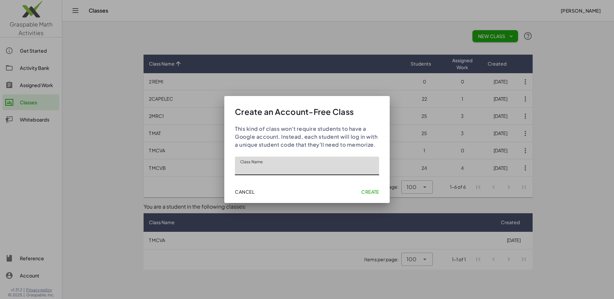
click at [246, 193] on span "Cancel" at bounding box center [245, 192] width 20 height 6
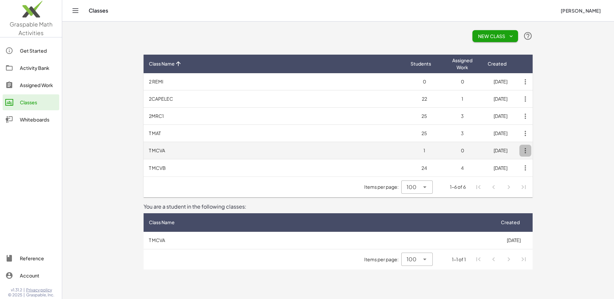
click at [525, 149] on icon "button" at bounding box center [526, 151] width 12 height 12
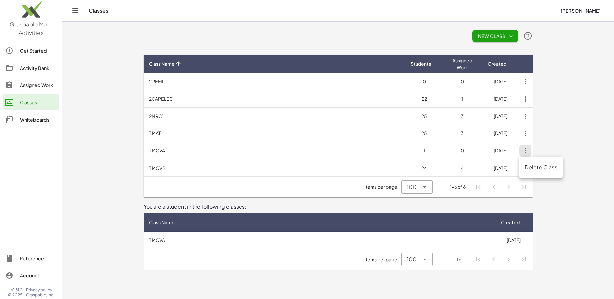
click at [538, 168] on div "Delete Class" at bounding box center [541, 167] width 33 height 8
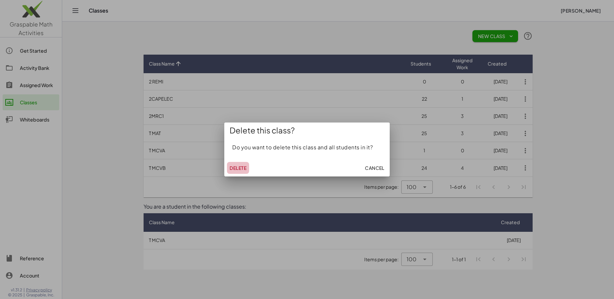
click at [244, 169] on span "Delete" at bounding box center [238, 168] width 17 height 6
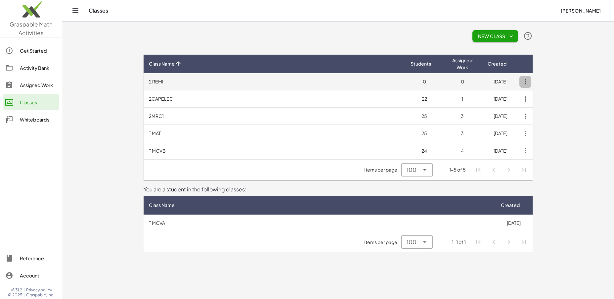
click at [525, 80] on icon "button" at bounding box center [526, 82] width 12 height 12
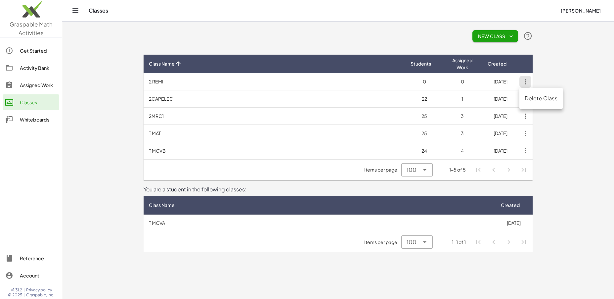
click at [543, 99] on div "Delete Class" at bounding box center [541, 98] width 33 height 8
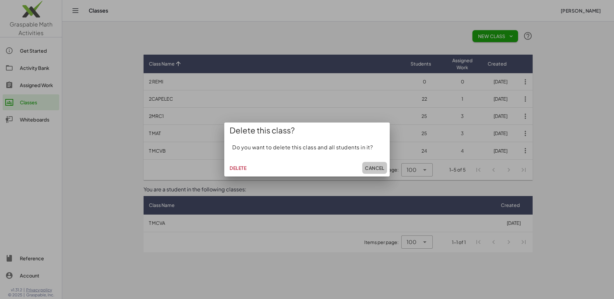
click at [371, 167] on span "Cancel" at bounding box center [375, 168] width 20 height 6
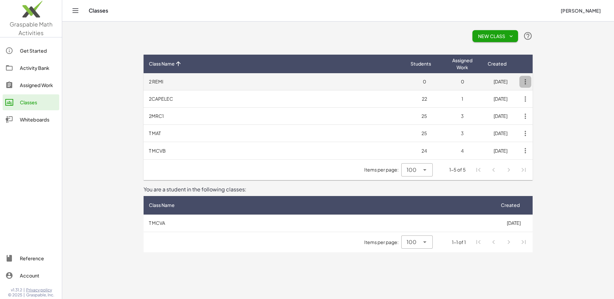
click at [525, 81] on icon "button" at bounding box center [526, 82] width 12 height 12
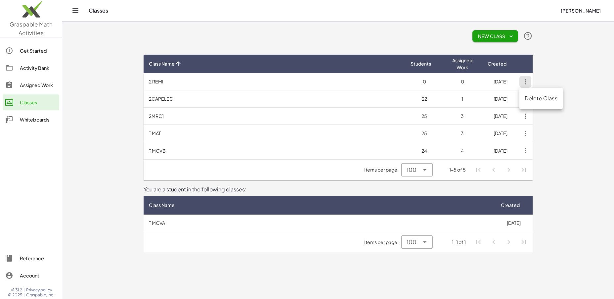
click at [542, 100] on div "Delete Class" at bounding box center [541, 98] width 33 height 8
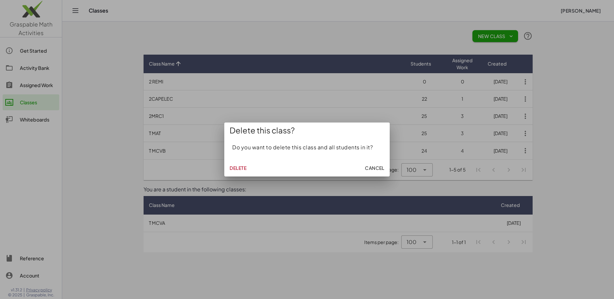
click at [234, 170] on span "Delete" at bounding box center [238, 168] width 17 height 6
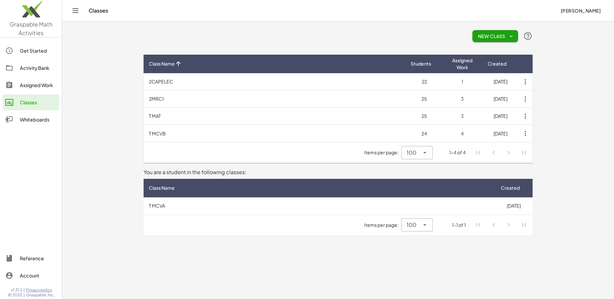
click at [513, 34] on icon "button" at bounding box center [512, 36] width 6 height 6
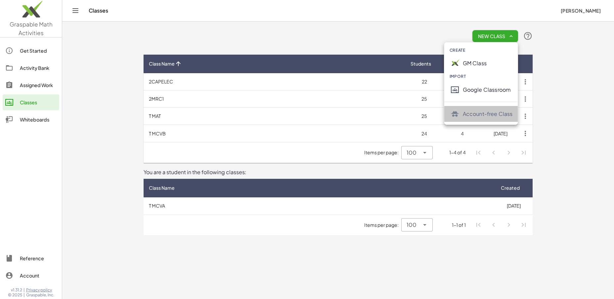
click at [485, 114] on div "Account-free Class" at bounding box center [488, 114] width 50 height 8
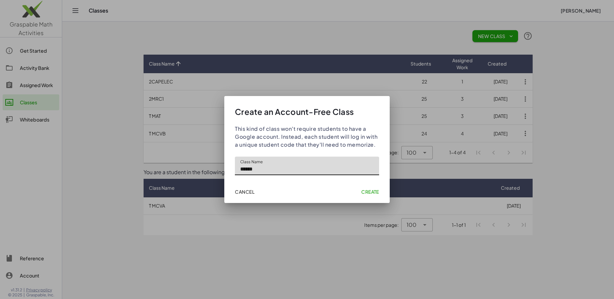
type input "******"
click at [367, 192] on span "Create" at bounding box center [371, 192] width 18 height 6
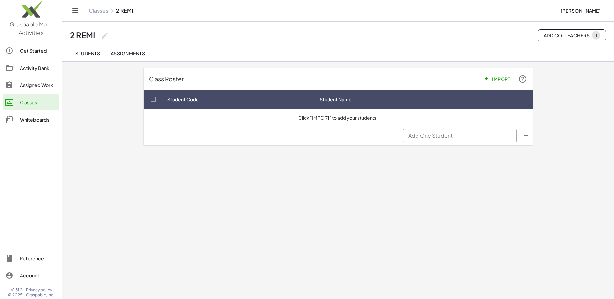
click at [104, 13] on link "Classes" at bounding box center [99, 10] width 20 height 7
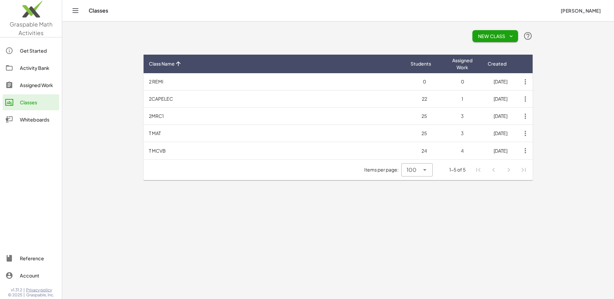
click at [513, 36] on icon "button" at bounding box center [512, 36] width 6 height 6
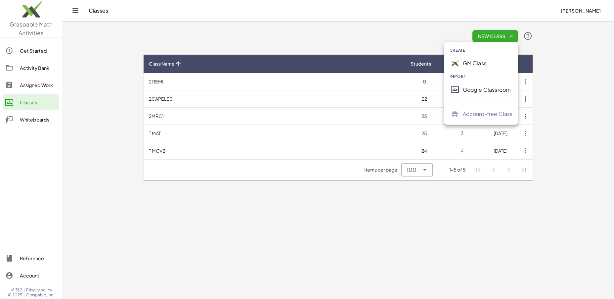
click at [485, 115] on div "Account-free Class" at bounding box center [488, 114] width 50 height 8
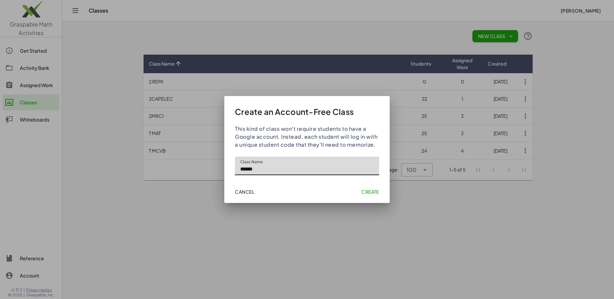
type input "******"
click at [372, 195] on button "Create" at bounding box center [370, 192] width 23 height 12
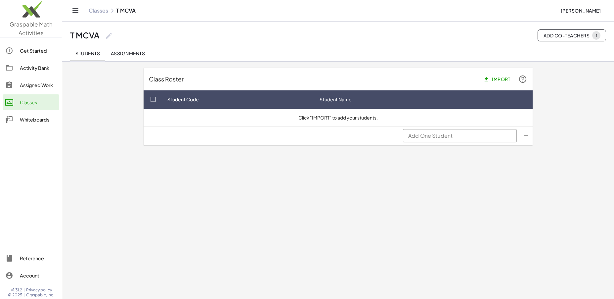
click at [497, 78] on span "Import" at bounding box center [498, 79] width 26 height 6
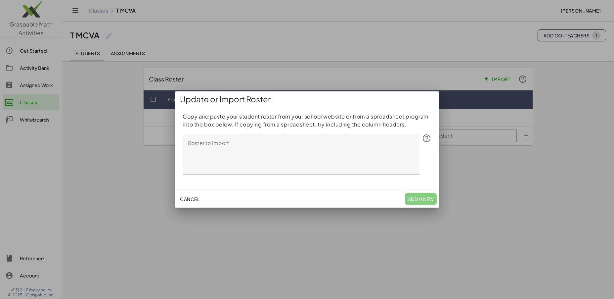
click at [426, 139] on icon at bounding box center [426, 138] width 9 height 9
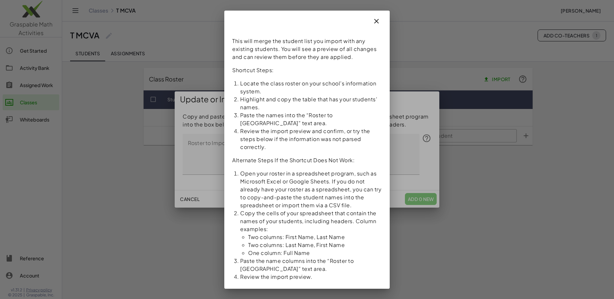
click at [377, 25] on icon "button" at bounding box center [377, 21] width 8 height 8
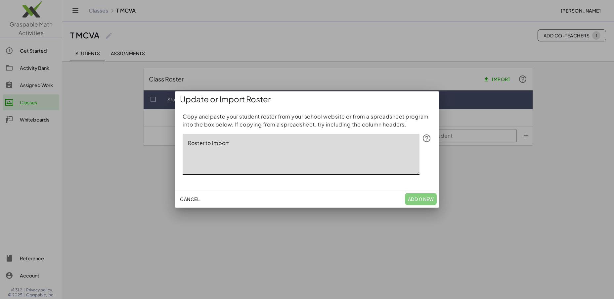
click at [210, 144] on textarea "Roster to Import" at bounding box center [301, 154] width 237 height 41
paste textarea "**********"
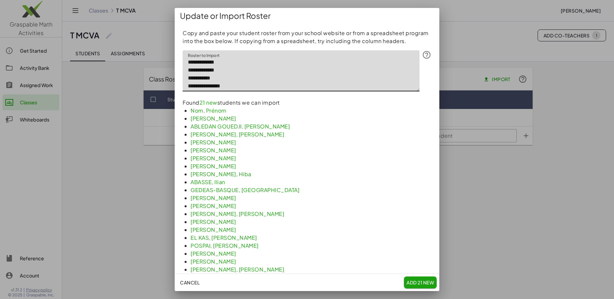
type textarea "**********"
click at [192, 282] on span "Cancel" at bounding box center [190, 282] width 20 height 6
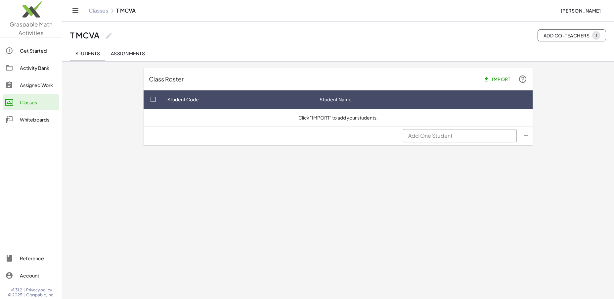
click at [349, 134] on tr "Add One Student Add One Student" at bounding box center [338, 135] width 389 height 19
click at [493, 78] on span "Import" at bounding box center [498, 79] width 26 height 6
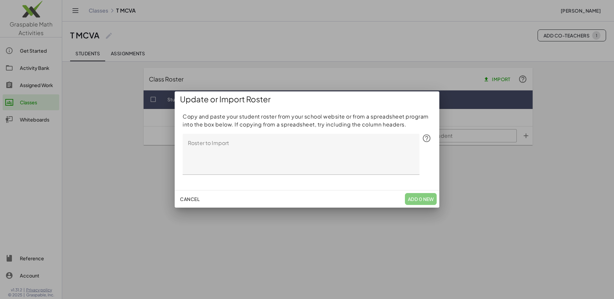
click at [221, 146] on textarea "Roster to Import" at bounding box center [301, 154] width 237 height 41
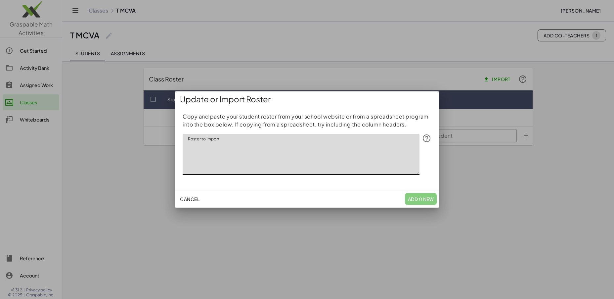
paste textarea "**********"
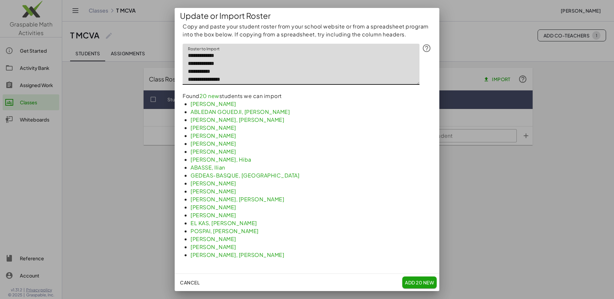
scroll to position [8, 0]
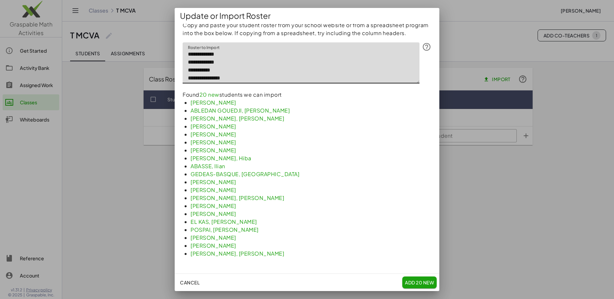
type textarea "**********"
click at [422, 283] on span "Add 20 New" at bounding box center [419, 282] width 29 height 6
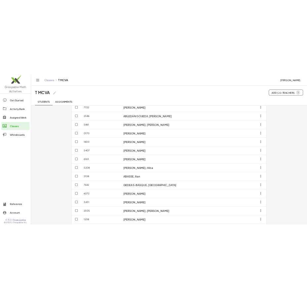
scroll to position [0, 0]
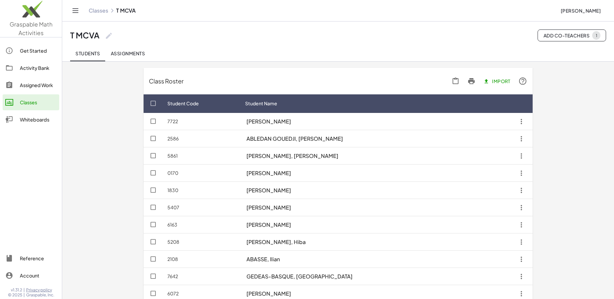
click at [522, 122] on icon "button" at bounding box center [522, 122] width 12 height 12
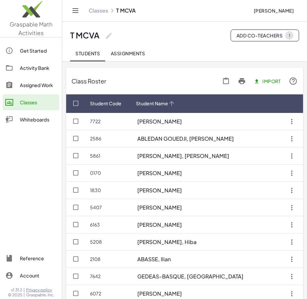
click at [151, 105] on span "Student Name" at bounding box center [152, 103] width 32 height 7
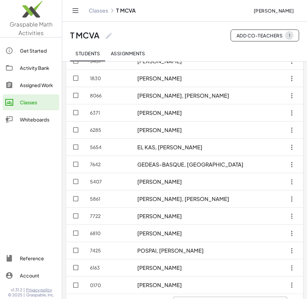
scroll to position [181, 0]
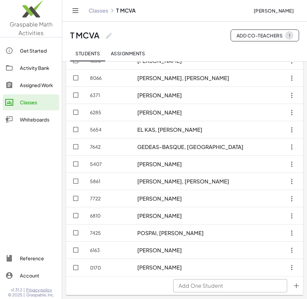
scroll to position [181, 0]
click at [100, 12] on link "Classes" at bounding box center [99, 10] width 20 height 7
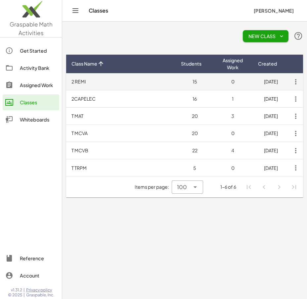
click at [85, 80] on td "2 REMI" at bounding box center [121, 81] width 110 height 17
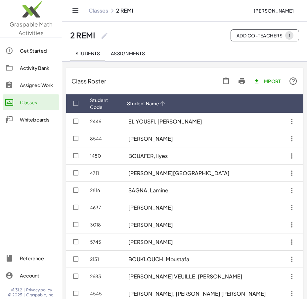
click at [159, 103] on span "Student Name" at bounding box center [143, 103] width 32 height 7
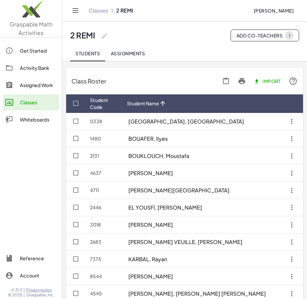
click at [102, 11] on link "Classes" at bounding box center [99, 10] width 20 height 7
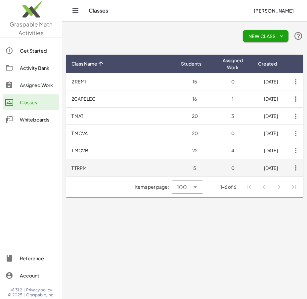
click at [89, 167] on td "T TRPM" at bounding box center [121, 167] width 110 height 17
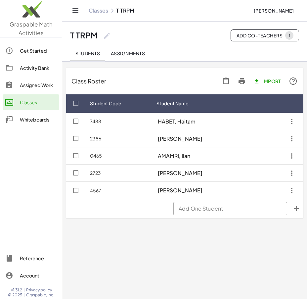
click at [122, 252] on main "Class Roster Import Student Code Student Name 7488 HABET, Haitam 2386 MAKKIH, H…" at bounding box center [184, 149] width 245 height 299
